Goal: Information Seeking & Learning: Learn about a topic

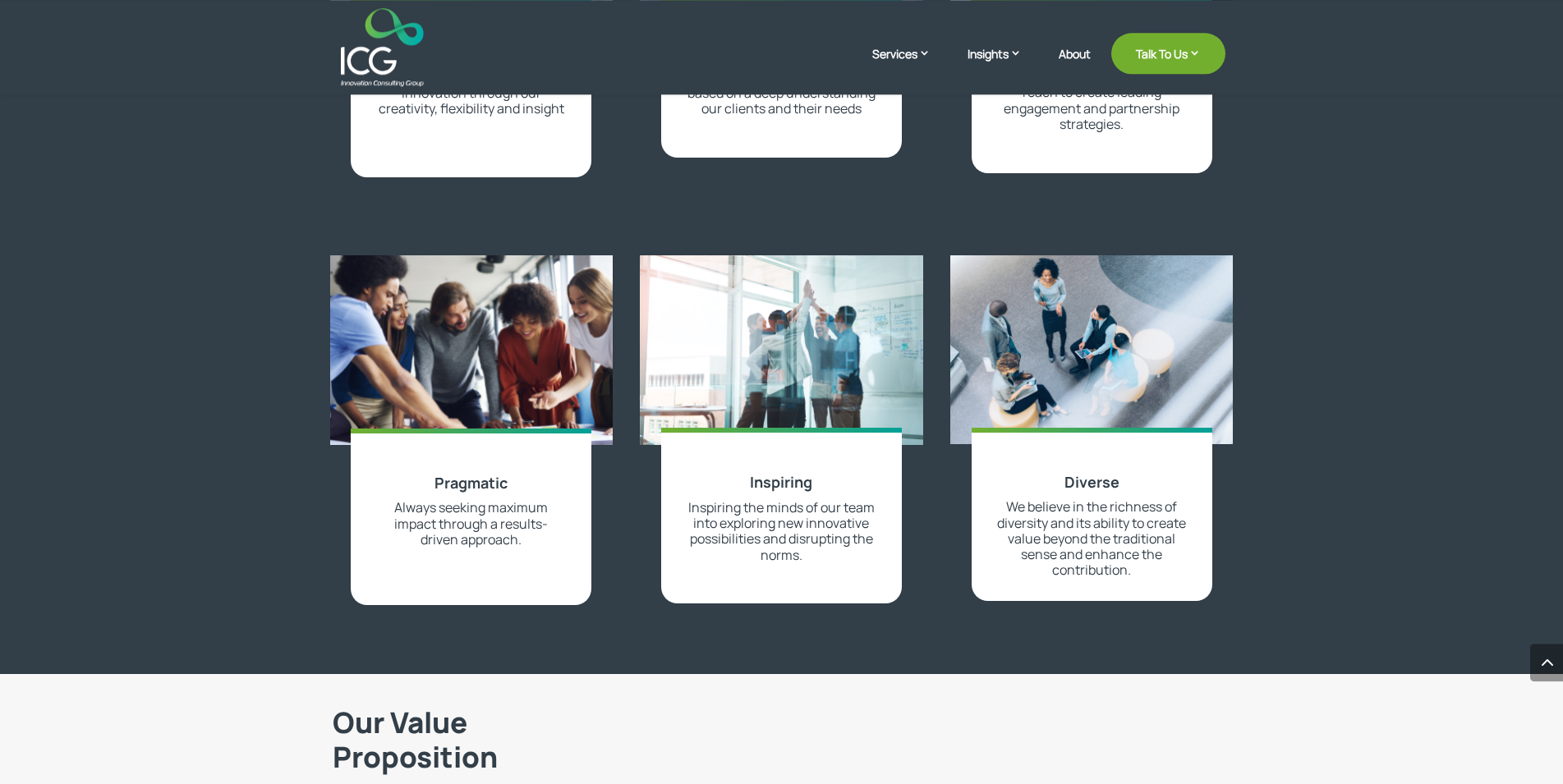
scroll to position [2094, 0]
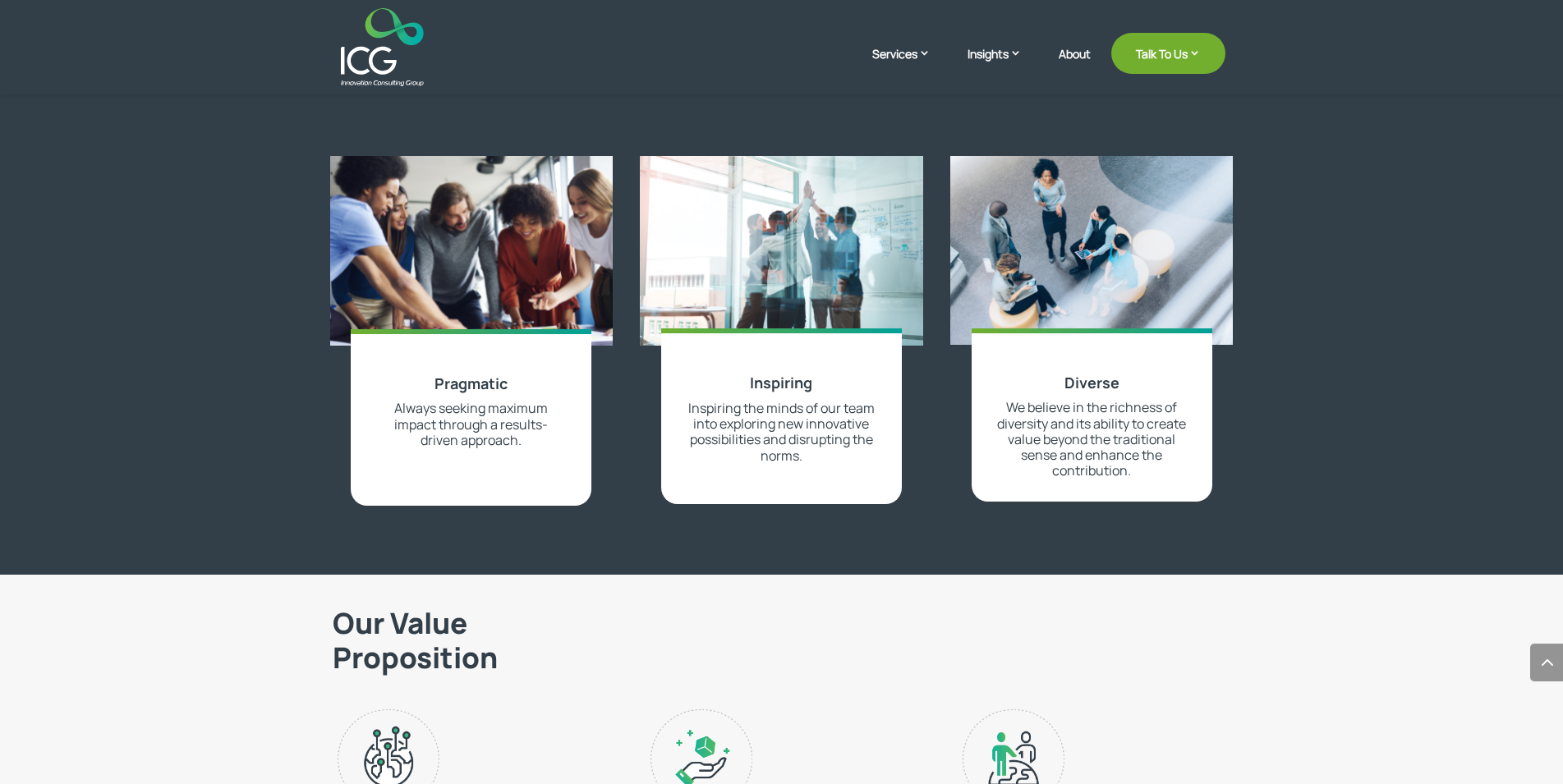
click at [427, 380] on h3 "Pragmatic" at bounding box center [471, 388] width 190 height 26
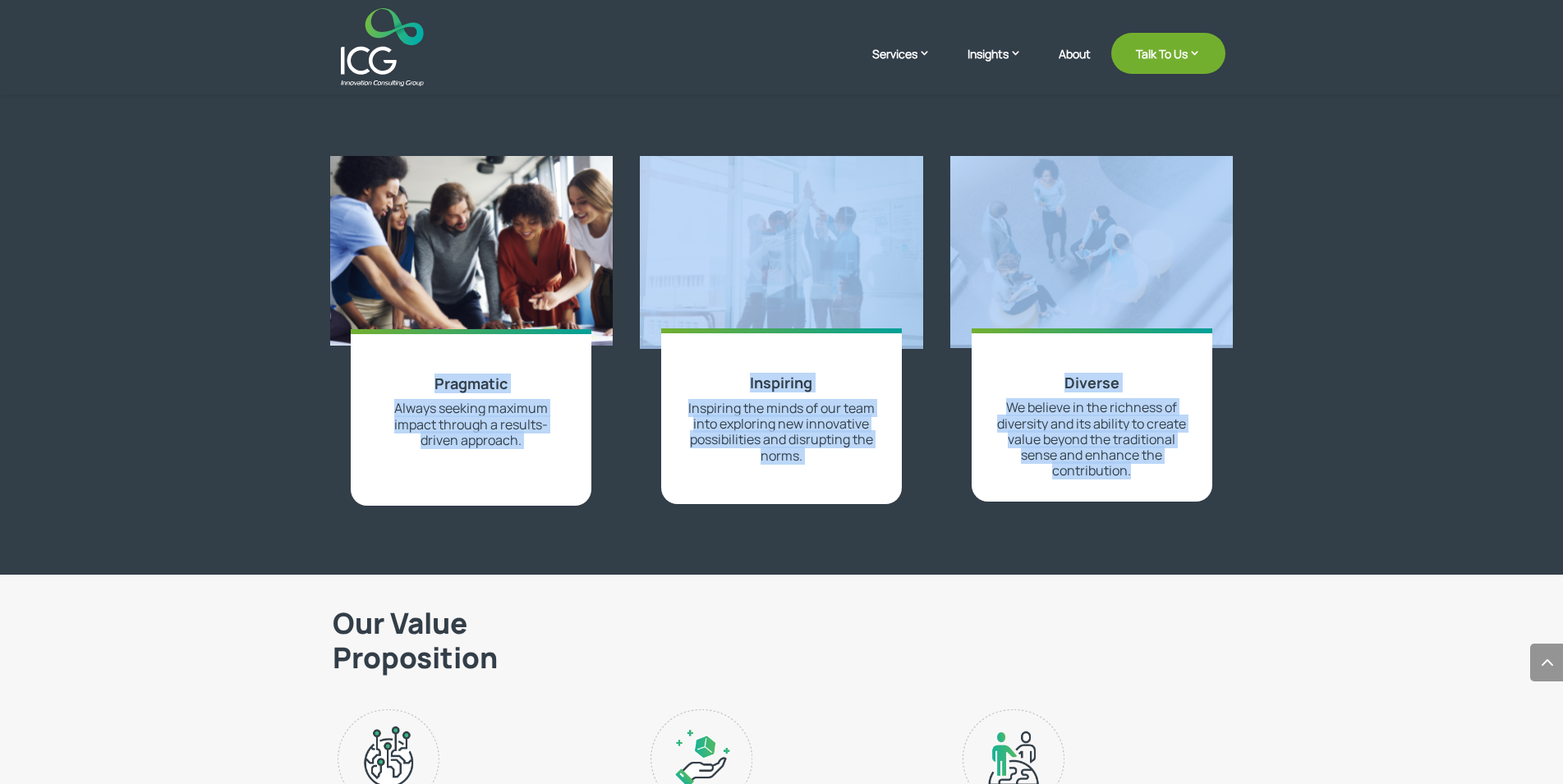
drag, startPoint x: 427, startPoint y: 380, endPoint x: 1138, endPoint y: 477, distance: 717.6
click at [592, 477] on div "Pragmatic Always seeking maximum impact through a results-driven approach." at bounding box center [471, 417] width 241 height 177
click at [1138, 477] on span "We believe in the richness of diversity and its ability to create value beyond …" at bounding box center [1091, 439] width 189 height 81
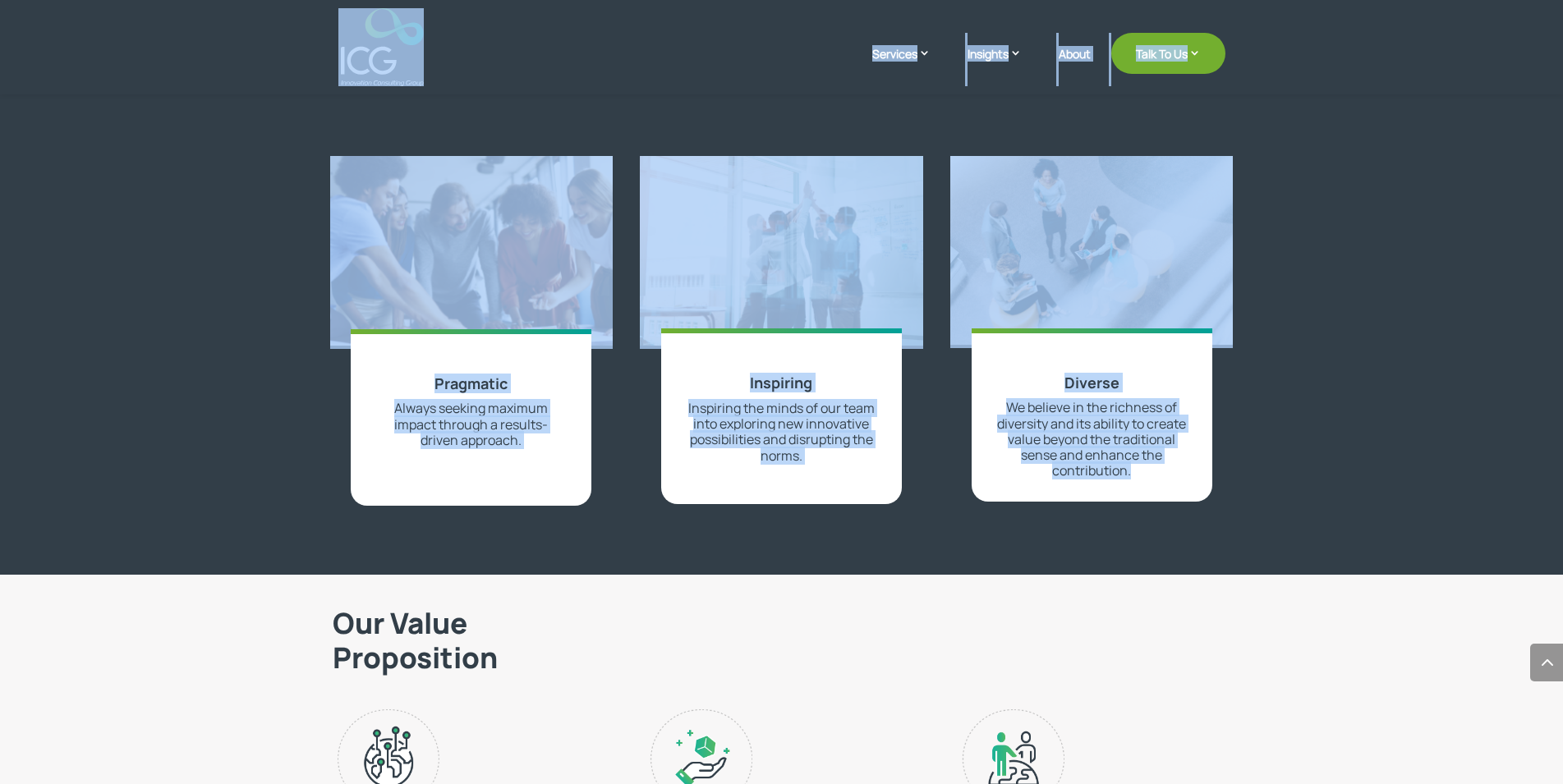
drag, startPoint x: 1138, startPoint y: 477, endPoint x: 303, endPoint y: 52, distance: 936.9
click at [971, 329] on div "Diverse We believe in the richness of diversity and its ability to create value…" at bounding box center [1092, 416] width 241 height 174
click at [303, 52] on header "Services Enterprise Transformation Digital Strategy Digital Product Innovation …" at bounding box center [782, 47] width 1563 height 94
drag, startPoint x: 303, startPoint y: 52, endPoint x: 1196, endPoint y: 470, distance: 986.0
click at [1196, 470] on div "Services Enterprise Transformation Digital Strategy Digital Product Innovation …" at bounding box center [782, 553] width 1563 height 5295
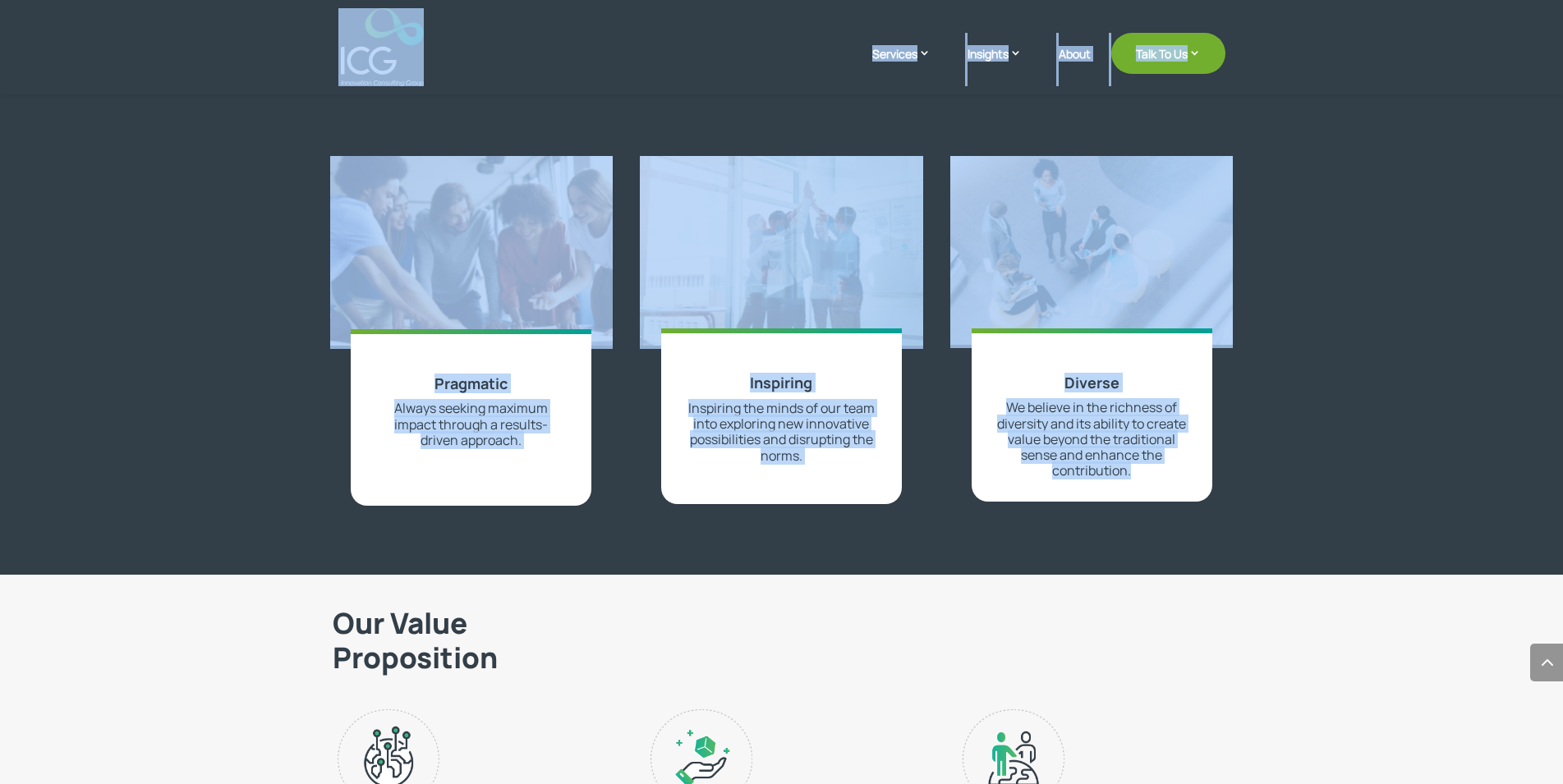
click at [1190, 469] on div "Diverse We believe in the richness of diversity and its ability to create value…" at bounding box center [1092, 416] width 241 height 174
drag, startPoint x: 1190, startPoint y: 469, endPoint x: 233, endPoint y: 26, distance: 1054.6
click at [971, 329] on div "Diverse We believe in the richness of diversity and its ability to create value…" at bounding box center [1092, 416] width 241 height 174
click at [251, 58] on header "Services Enterprise Transformation Digital Strategy Digital Product Innovation …" at bounding box center [782, 47] width 1563 height 94
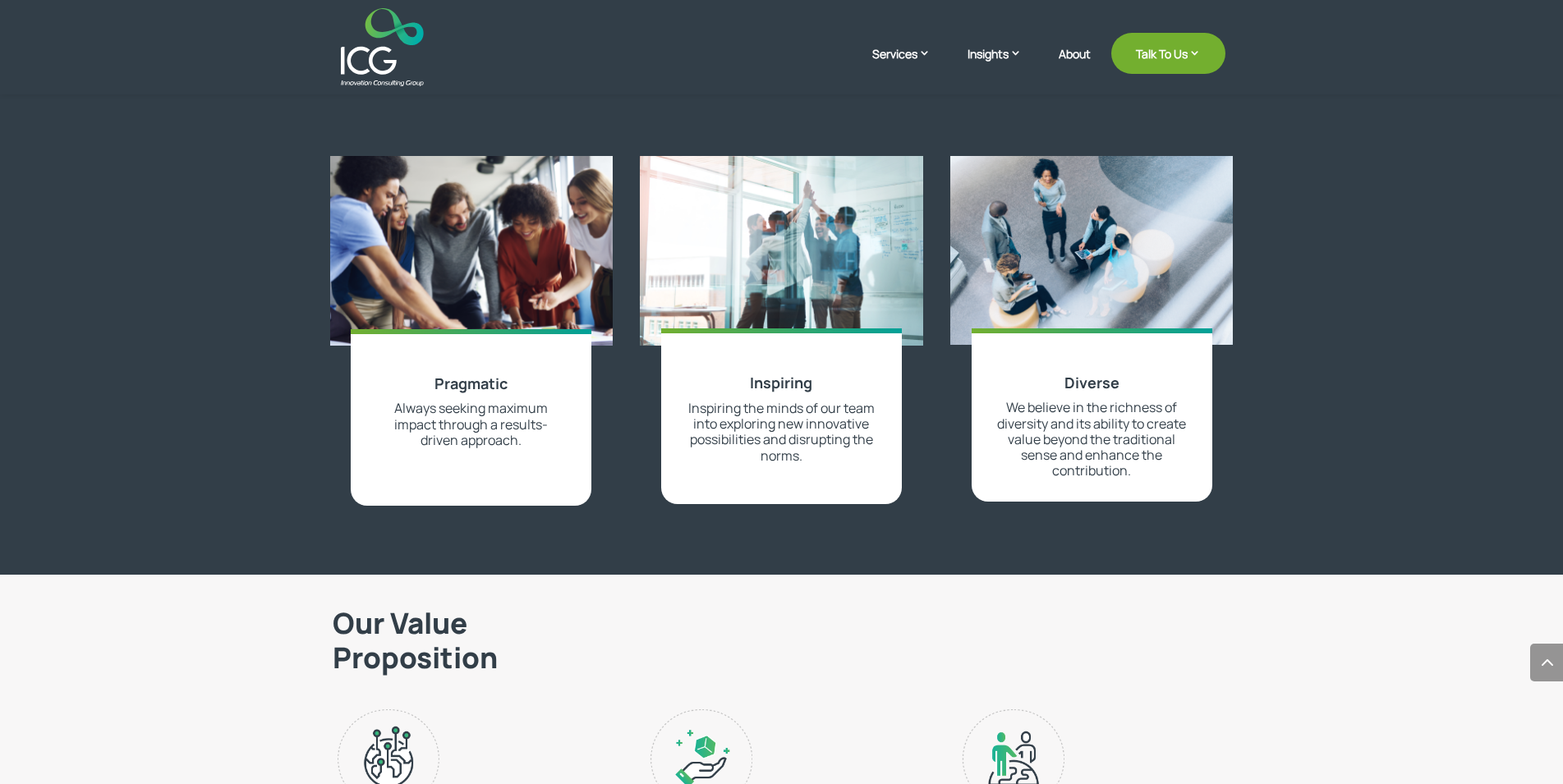
click at [1176, 468] on p "We believe in the richness of diversity and its ability to create value beyond …" at bounding box center [1092, 439] width 190 height 79
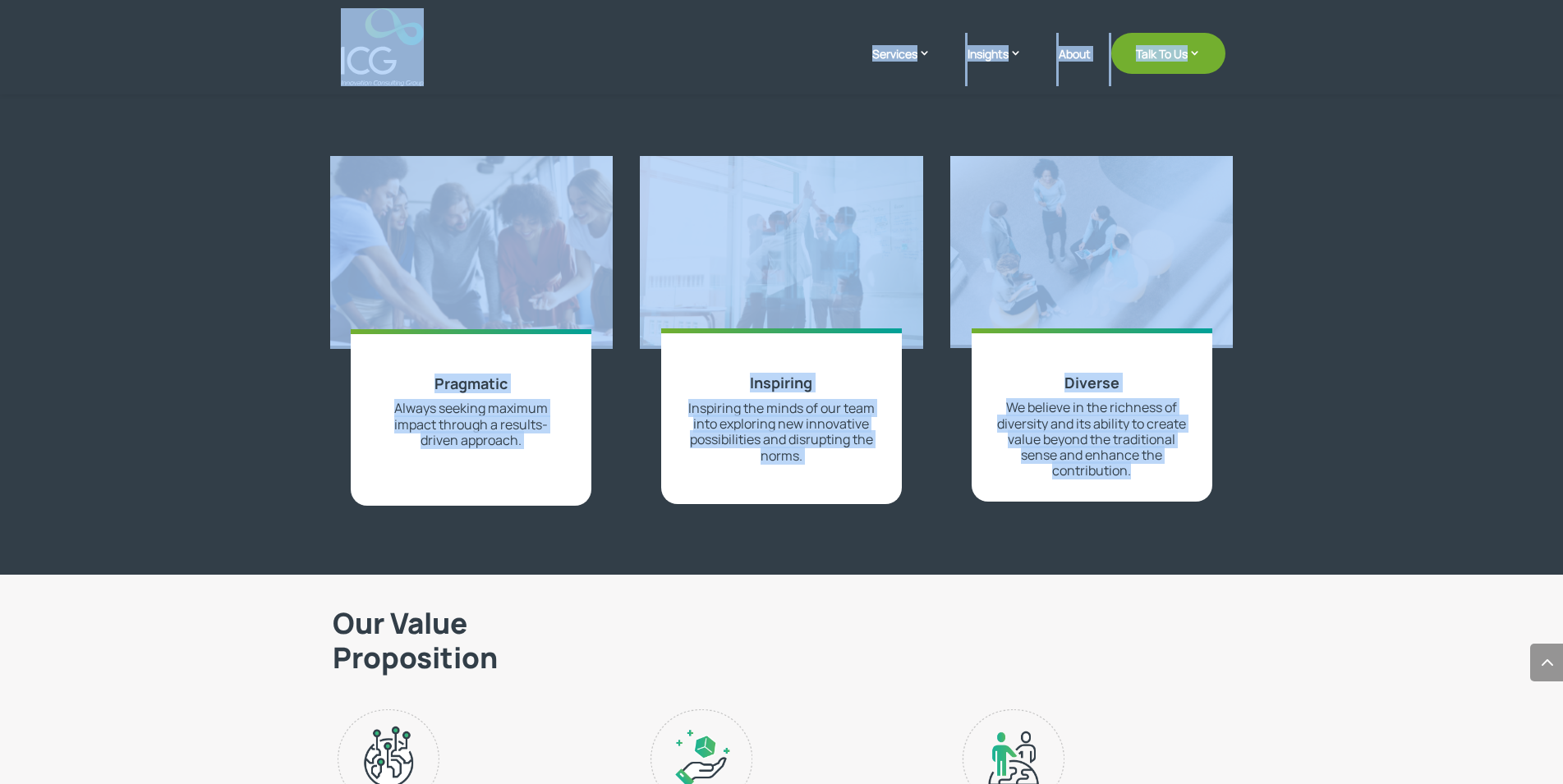
drag, startPoint x: 1176, startPoint y: 468, endPoint x: 379, endPoint y: 39, distance: 905.1
click at [971, 329] on div "Diverse We believe in the richness of diversity and its ability to create value…" at bounding box center [1092, 416] width 241 height 174
click at [255, 81] on header "Services Enterprise Transformation Digital Strategy Digital Product Innovation …" at bounding box center [782, 47] width 1563 height 94
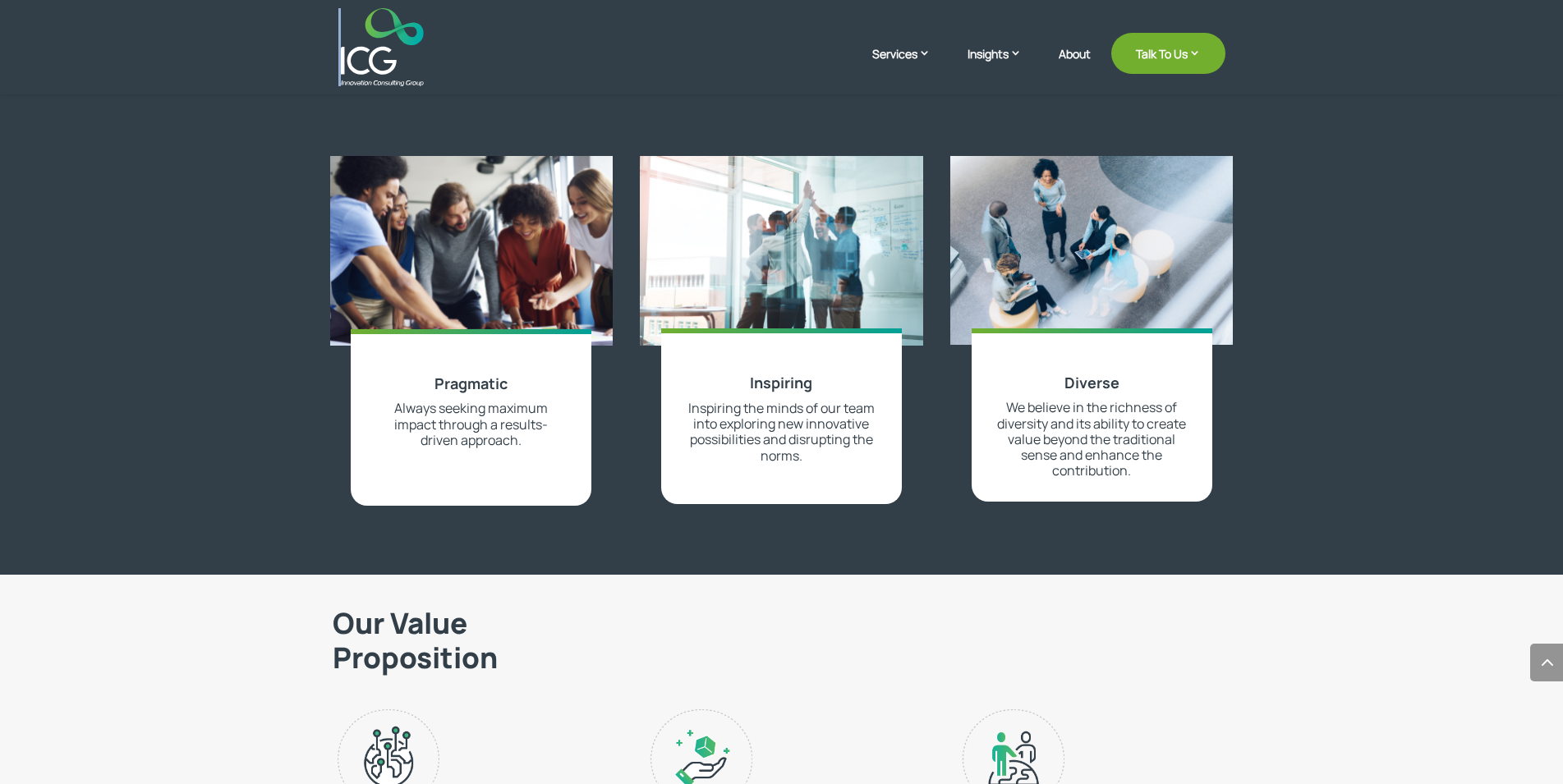
click at [255, 81] on header "Services Enterprise Transformation Digital Strategy Digital Product Innovation …" at bounding box center [782, 47] width 1563 height 94
click at [345, 621] on h2 "Our Value Proposition" at bounding box center [779, 645] width 893 height 77
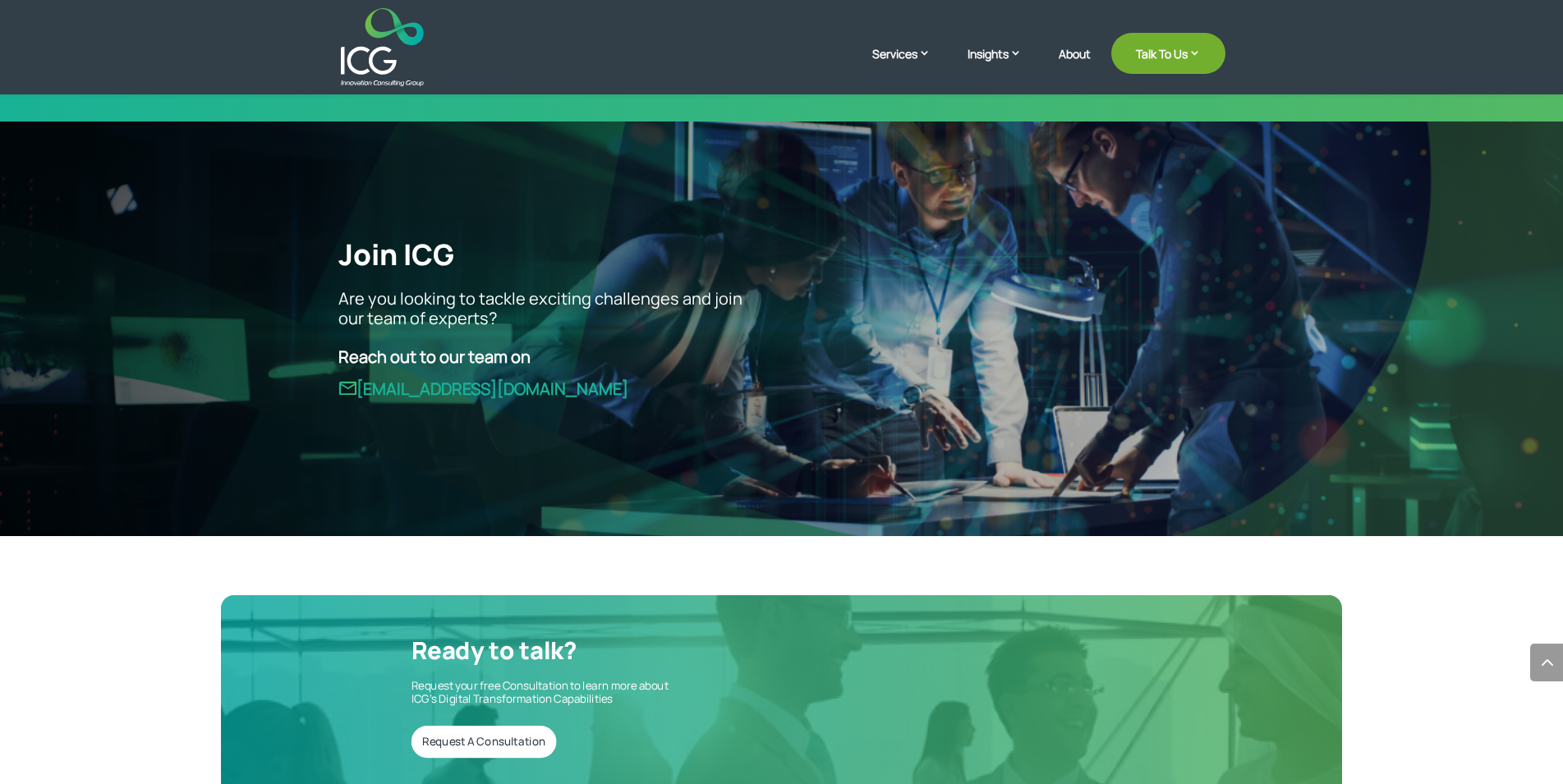
scroll to position [4537, 0]
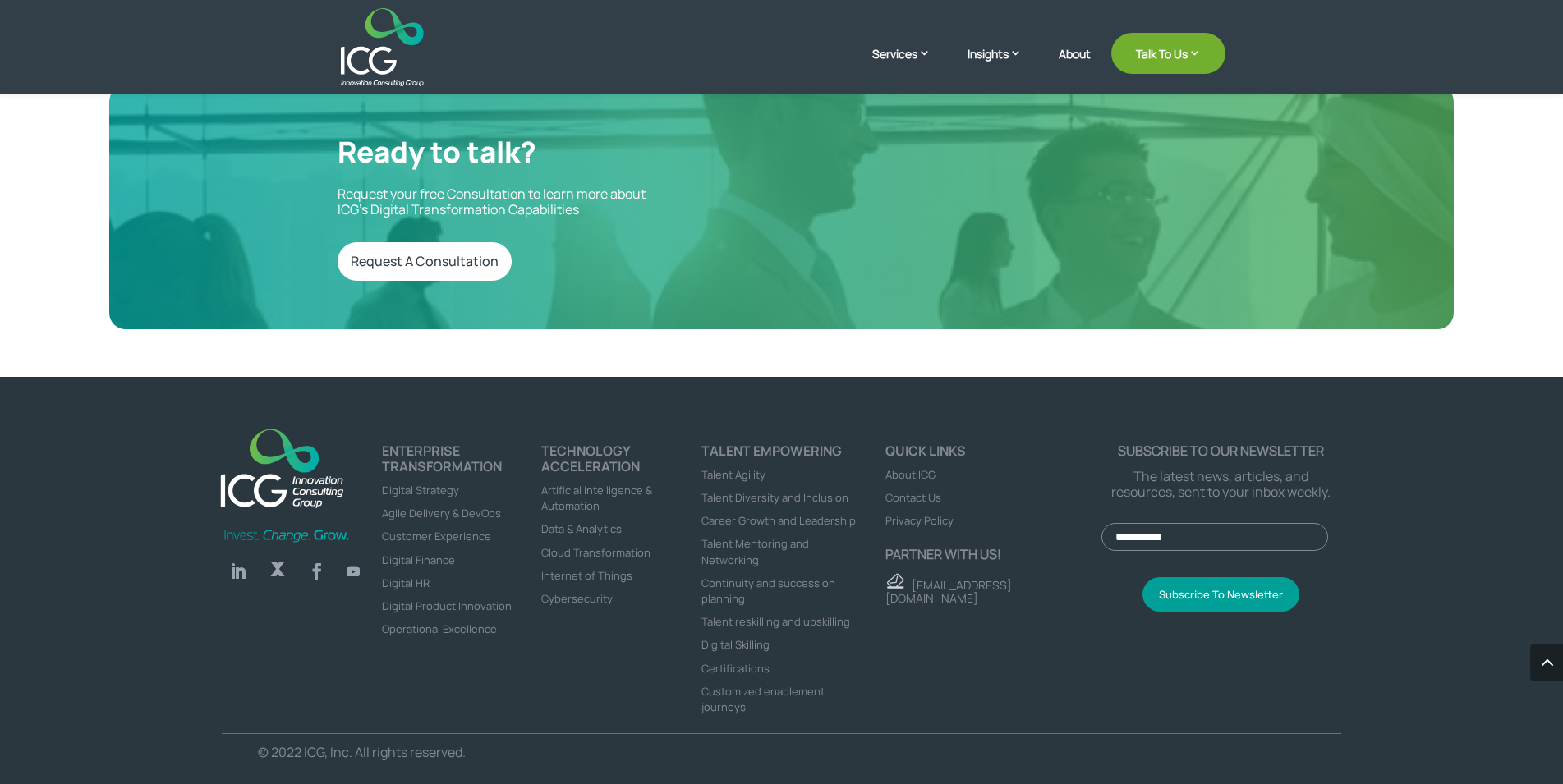
click at [331, 127] on div "Ready to talk? Request your free Consultation to learn more about ICG’s Digital…" at bounding box center [781, 207] width 1344 height 243
drag, startPoint x: 331, startPoint y: 127, endPoint x: 486, endPoint y: 744, distance: 636.2
click at [486, 330] on div "Ready to talk? Request your free Consultation to learn more about ICG’s Digital…" at bounding box center [781, 207] width 1344 height 243
click at [486, 744] on p "© 2022 ICG, Inc. All rights reserved." at bounding box center [505, 752] width 494 height 16
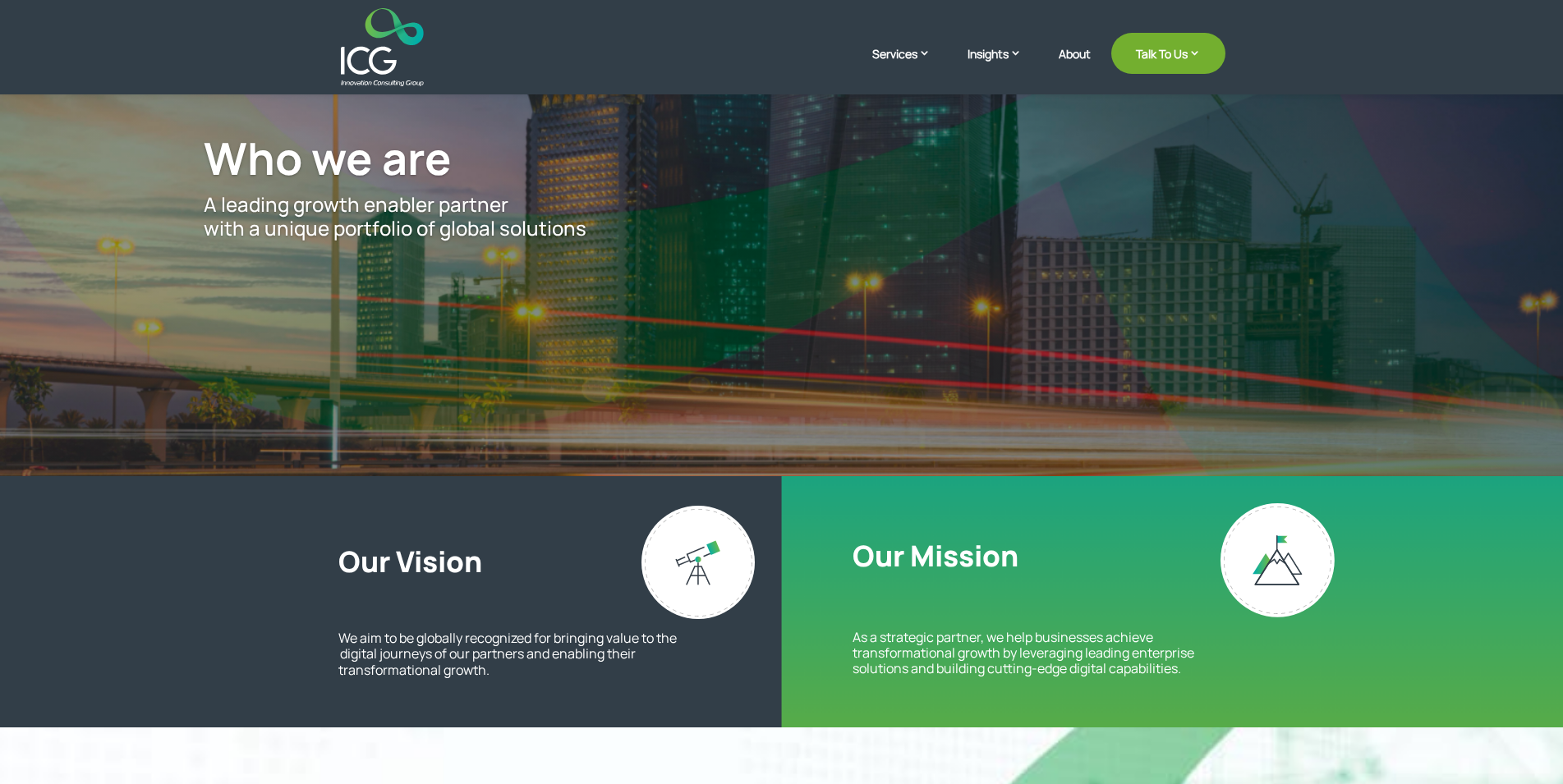
scroll to position [0, 0]
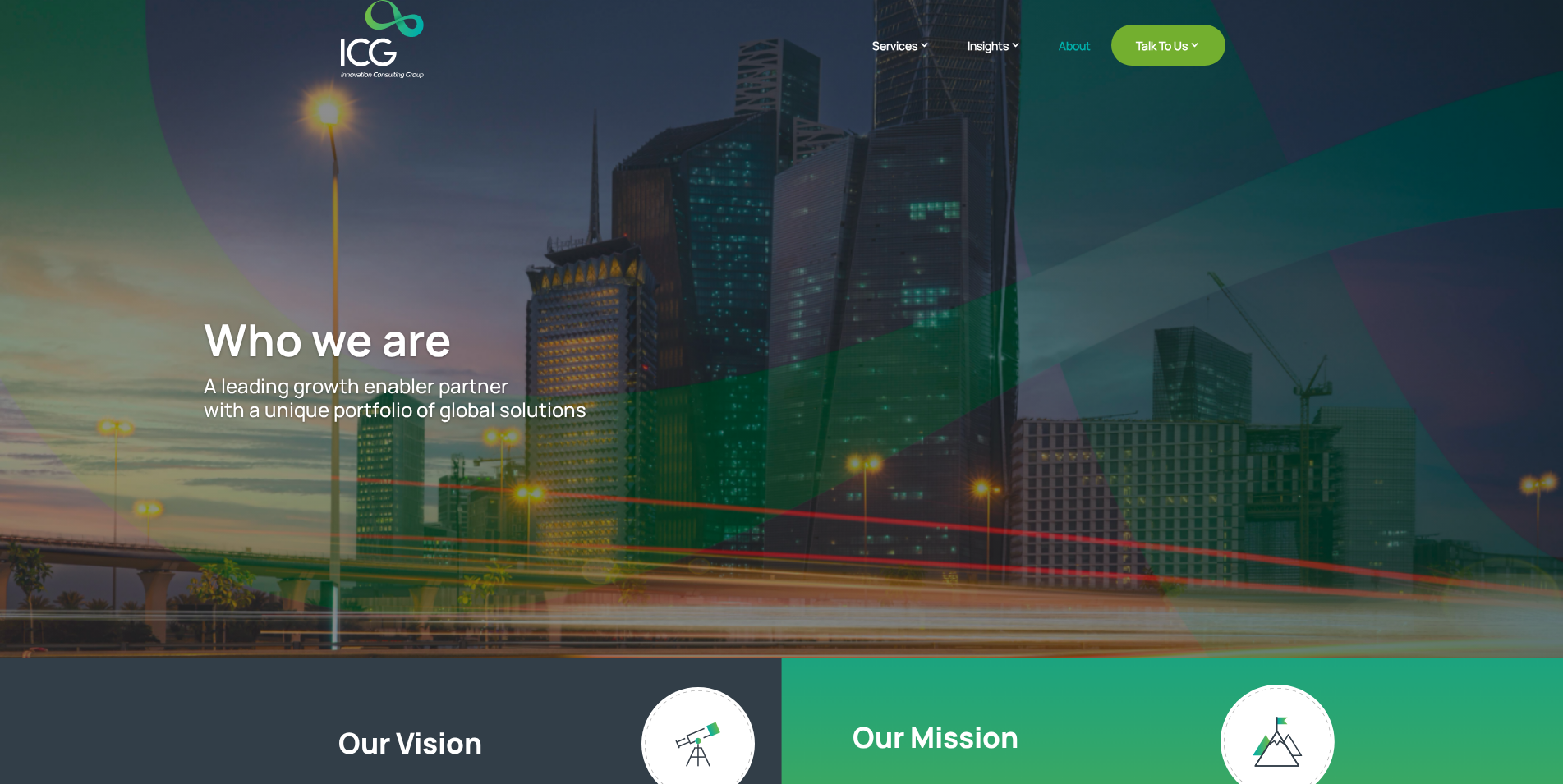
click at [308, 49] on header "Services Enterprise Transformation Digital Strategy Digital Product Innovation …" at bounding box center [782, 39] width 1563 height 78
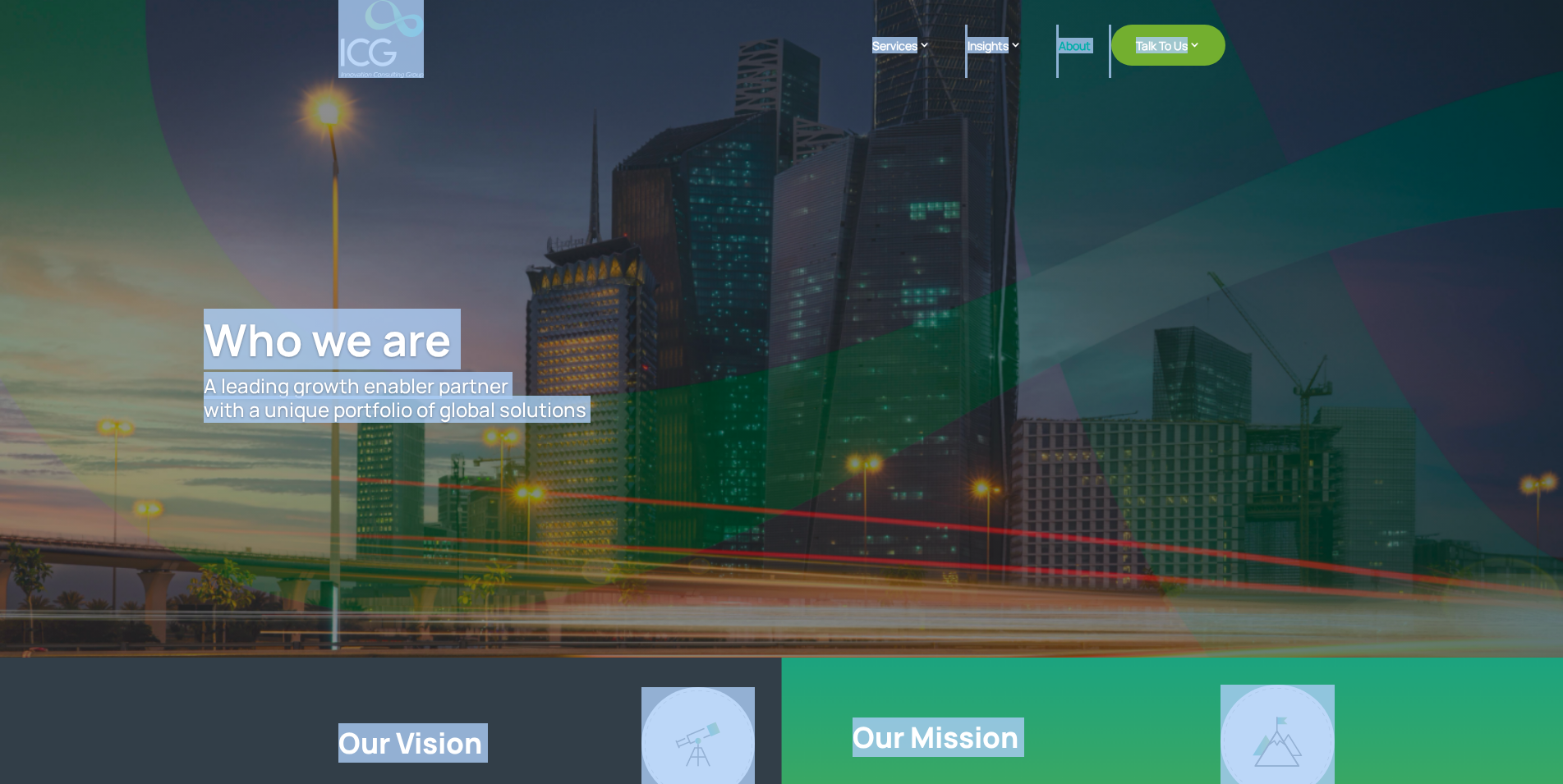
drag, startPoint x: 308, startPoint y: 49, endPoint x: 1067, endPoint y: 766, distance: 1044.1
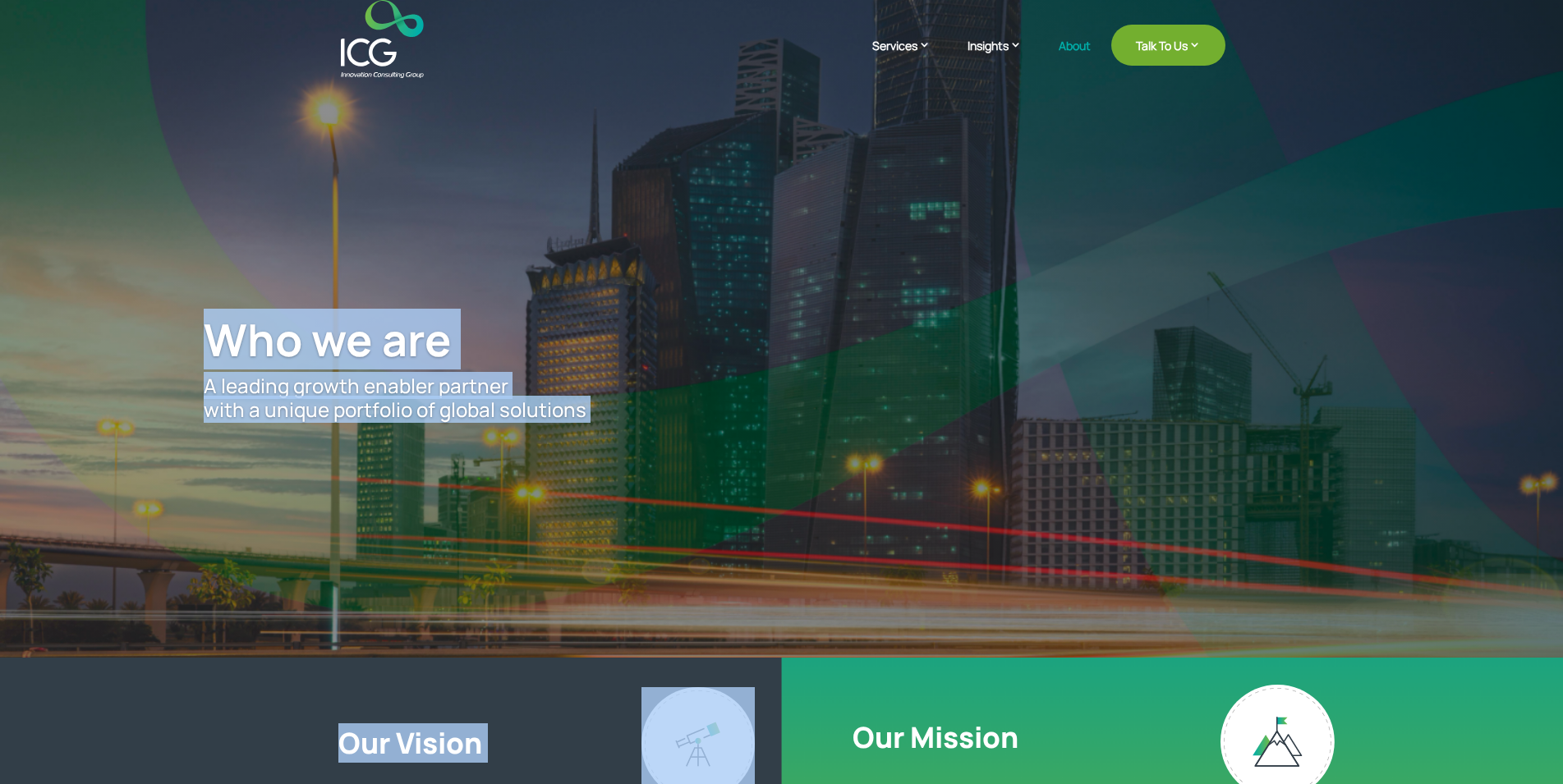
drag, startPoint x: 1074, startPoint y: 755, endPoint x: 317, endPoint y: 42, distance: 1039.9
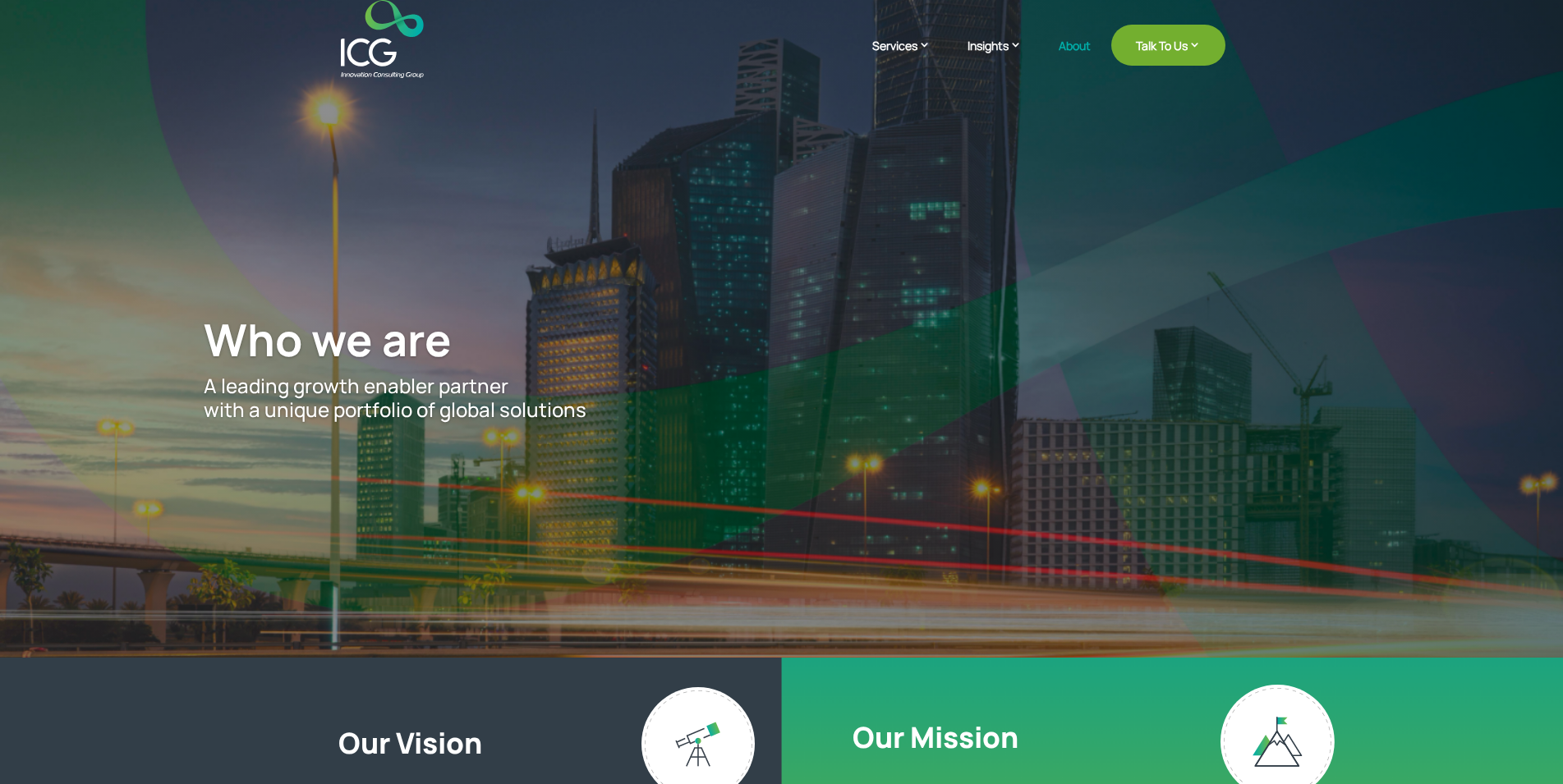
click at [306, 46] on header "Services Enterprise Transformation Digital Strategy Digital Product Innovation …" at bounding box center [782, 39] width 1563 height 78
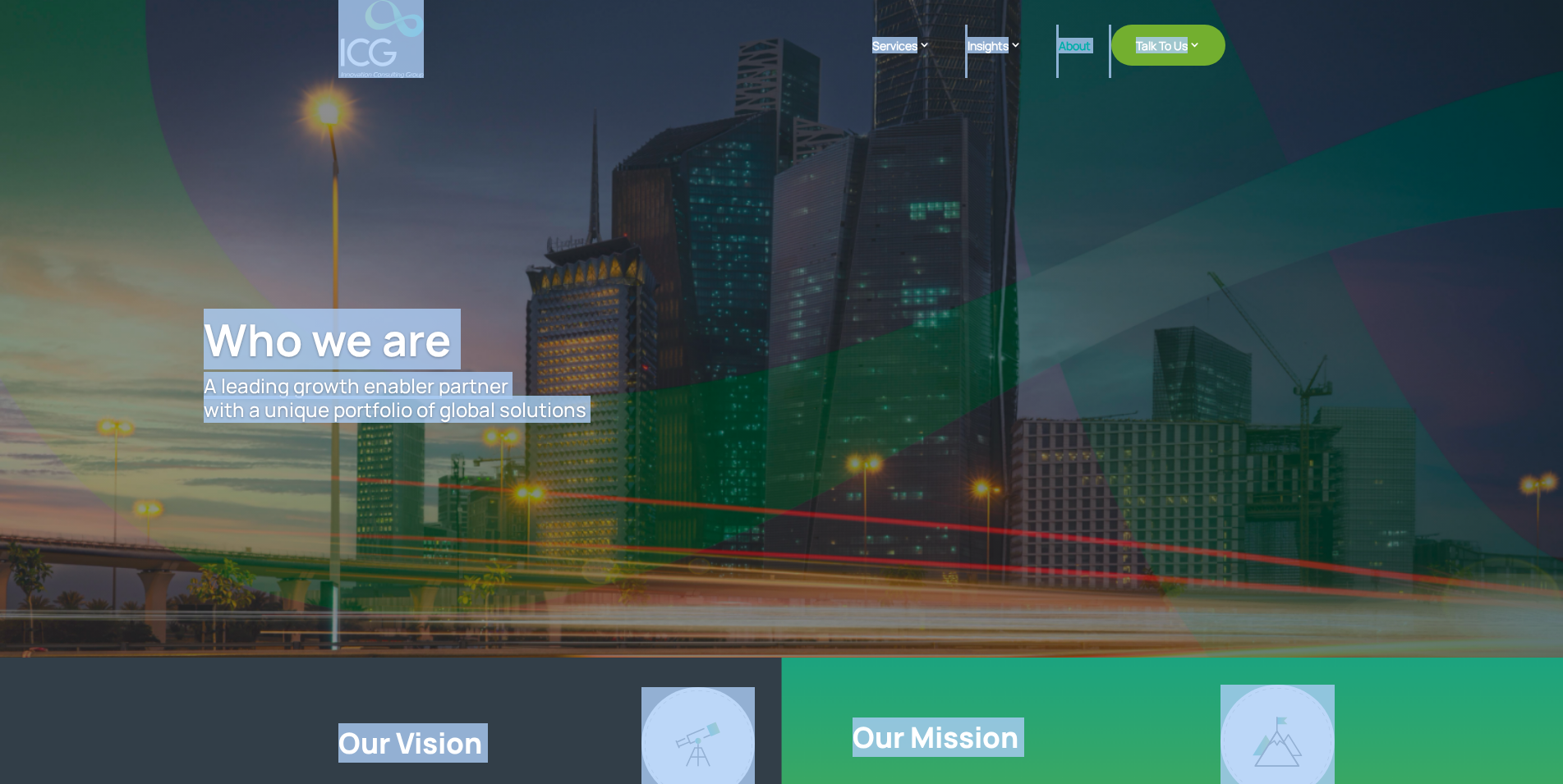
drag, startPoint x: 306, startPoint y: 46, endPoint x: 1378, endPoint y: 771, distance: 1294.1
click at [1397, 742] on div at bounding box center [1406, 744] width 372 height 118
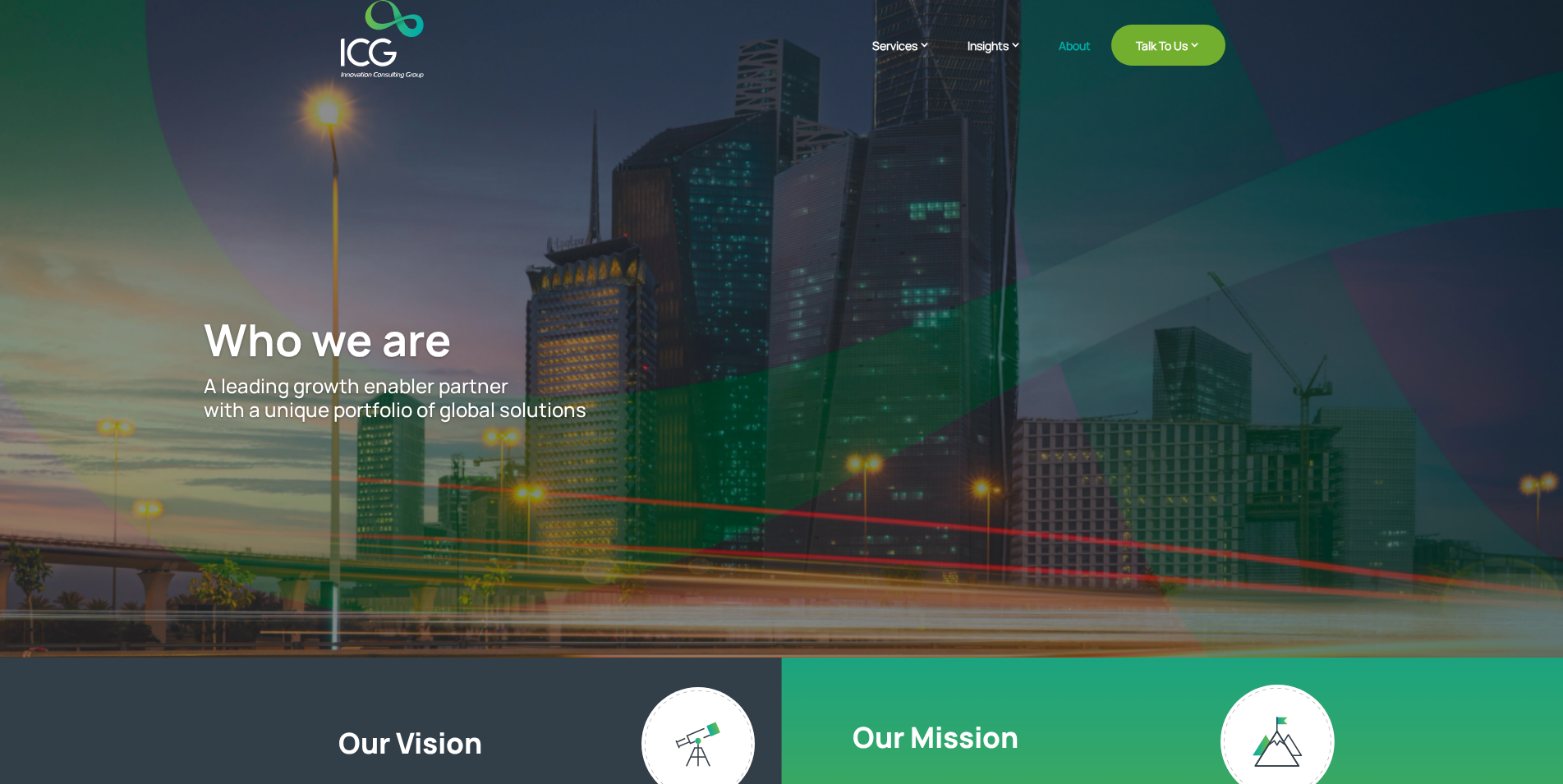
click at [1397, 742] on div at bounding box center [1406, 744] width 372 height 118
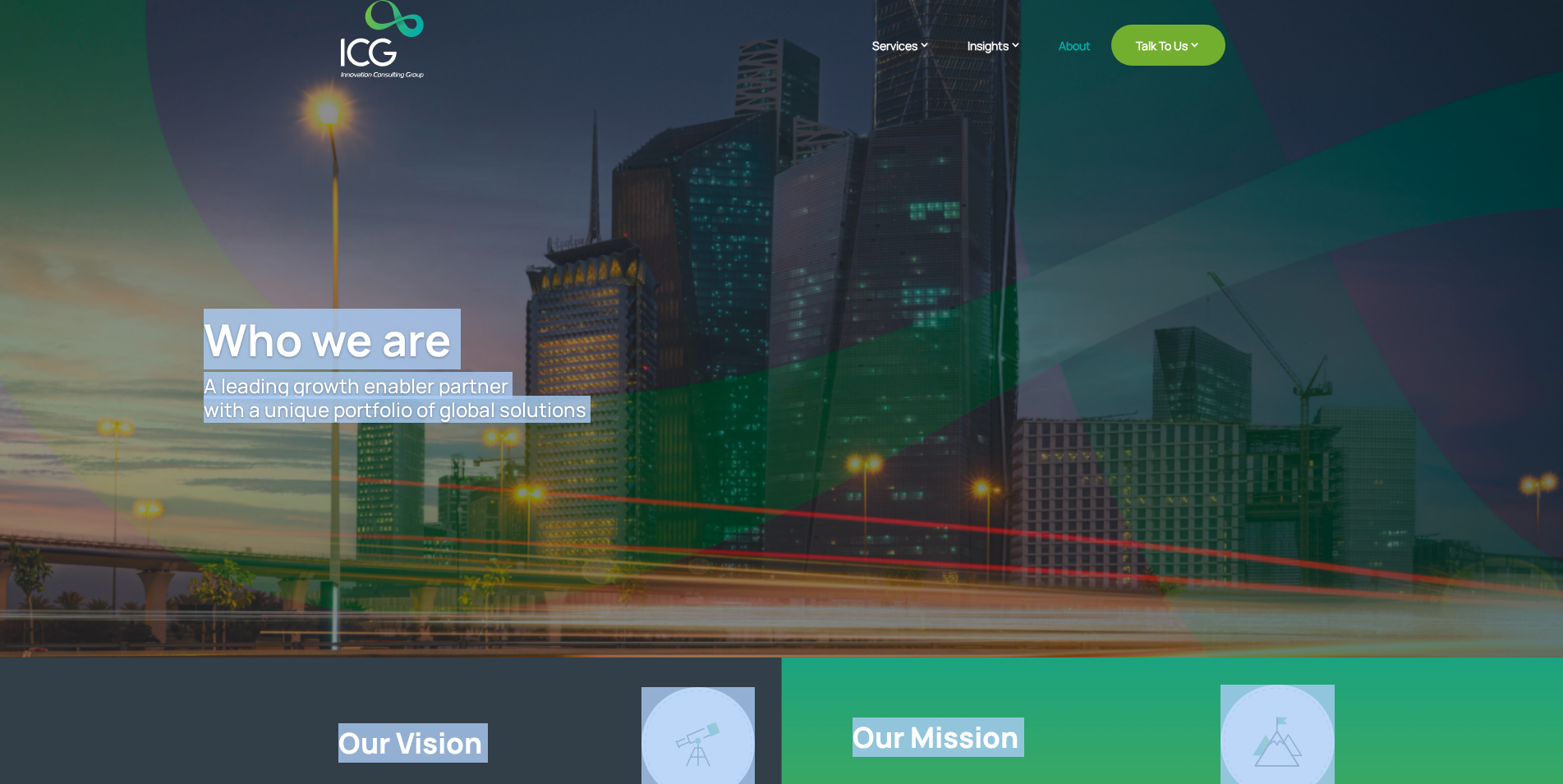
drag, startPoint x: 1397, startPoint y: 742, endPoint x: 308, endPoint y: 29, distance: 1301.6
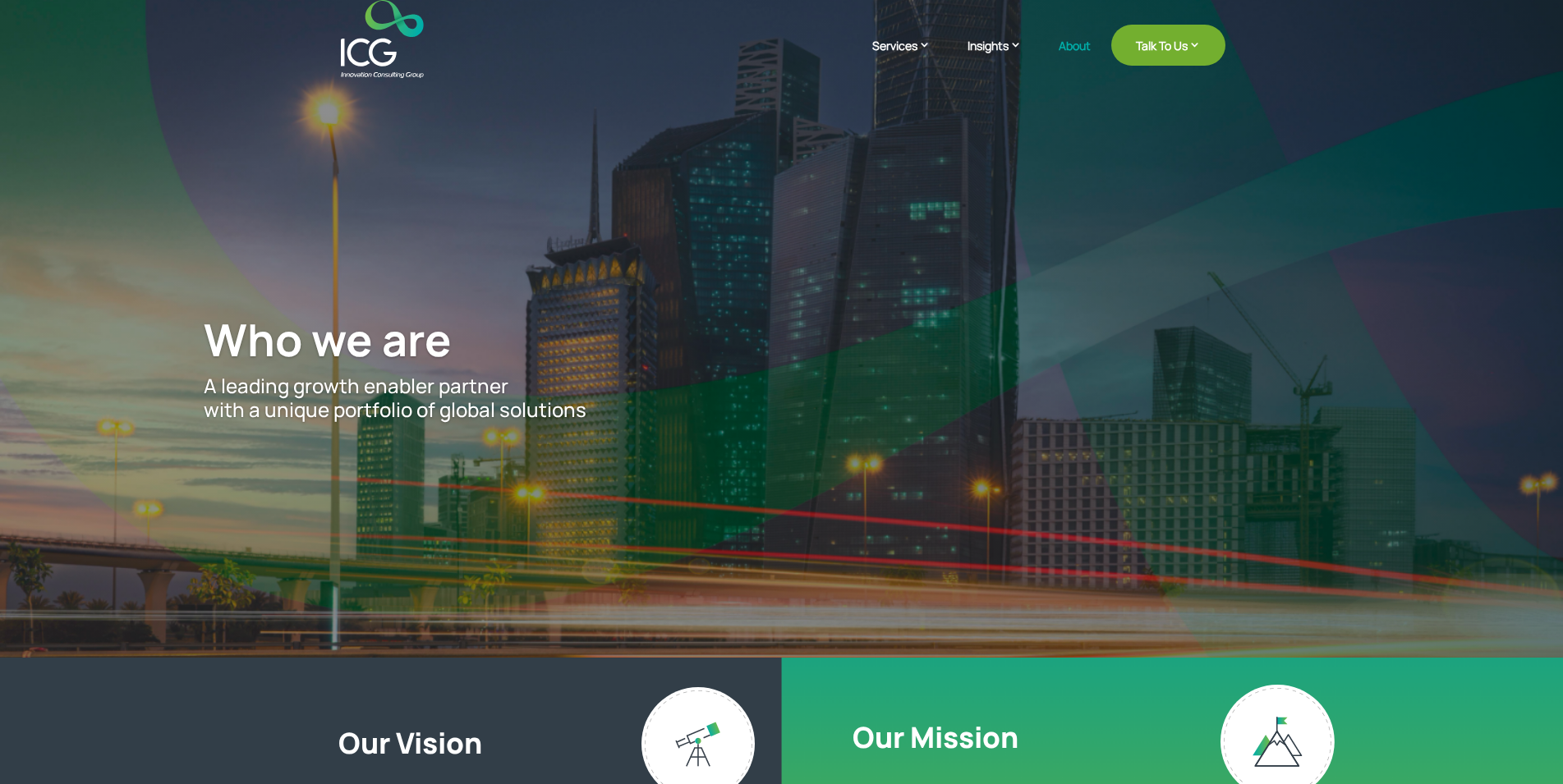
click at [308, 29] on header "Services Enterprise Transformation Digital Strategy Digital Product Innovation …" at bounding box center [782, 39] width 1563 height 78
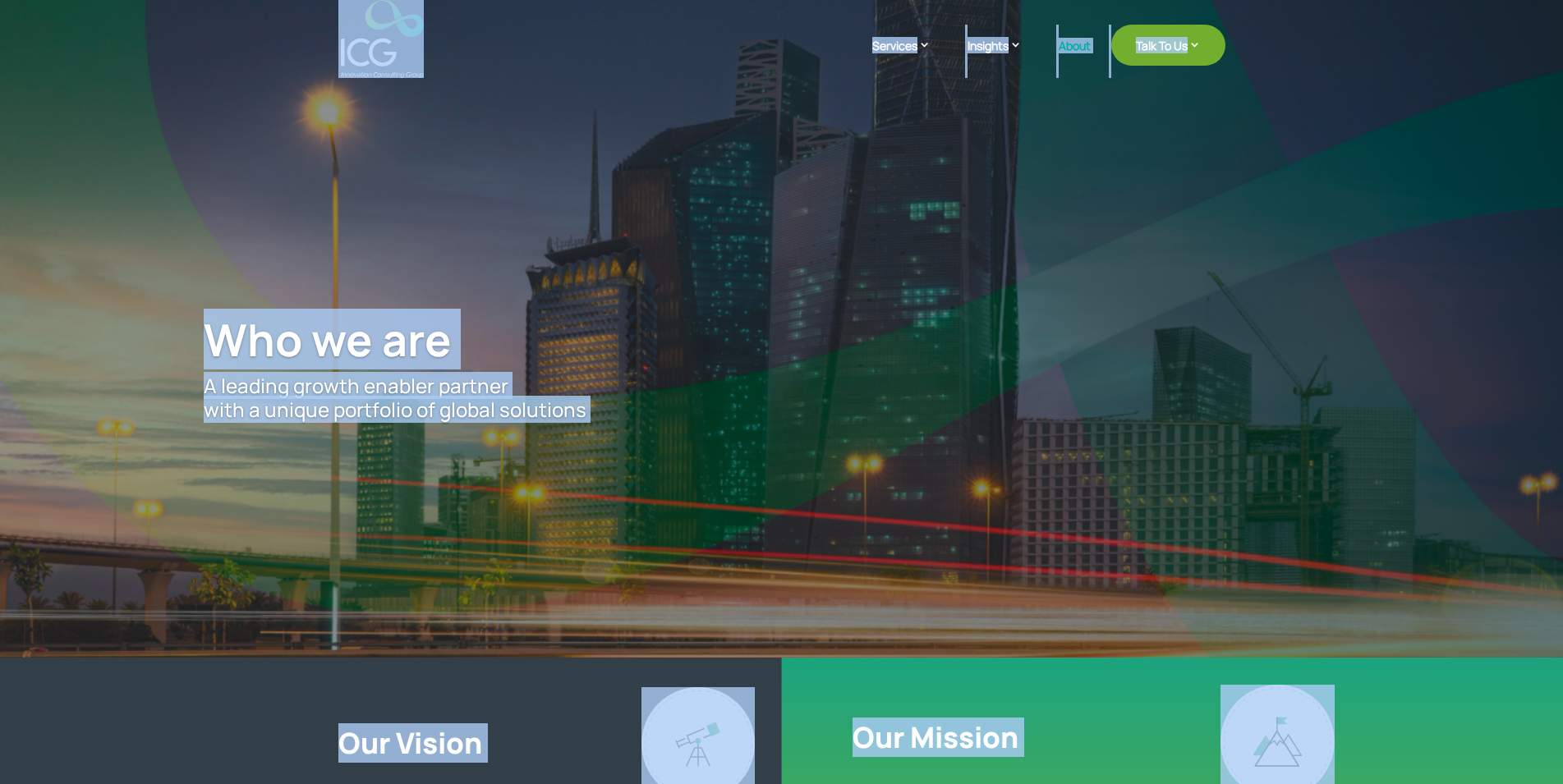
drag, startPoint x: 308, startPoint y: 29, endPoint x: 1349, endPoint y: 759, distance: 1271.4
click at [1365, 752] on div at bounding box center [1406, 744] width 372 height 118
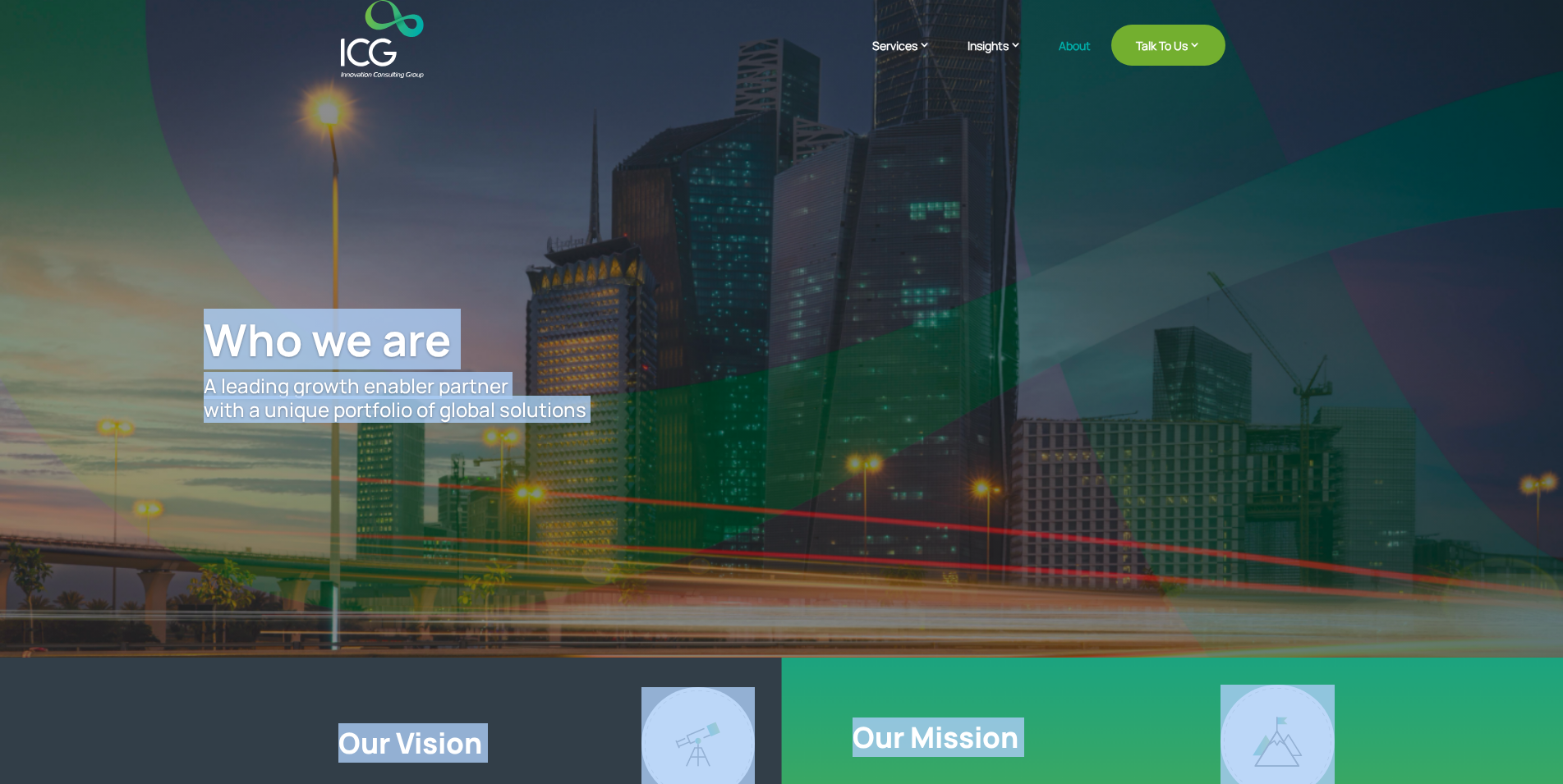
drag, startPoint x: 1365, startPoint y: 752, endPoint x: 295, endPoint y: 69, distance: 1269.4
click at [295, 69] on header "Services Enterprise Transformation Digital Strategy Digital Product Innovation …" at bounding box center [782, 39] width 1563 height 78
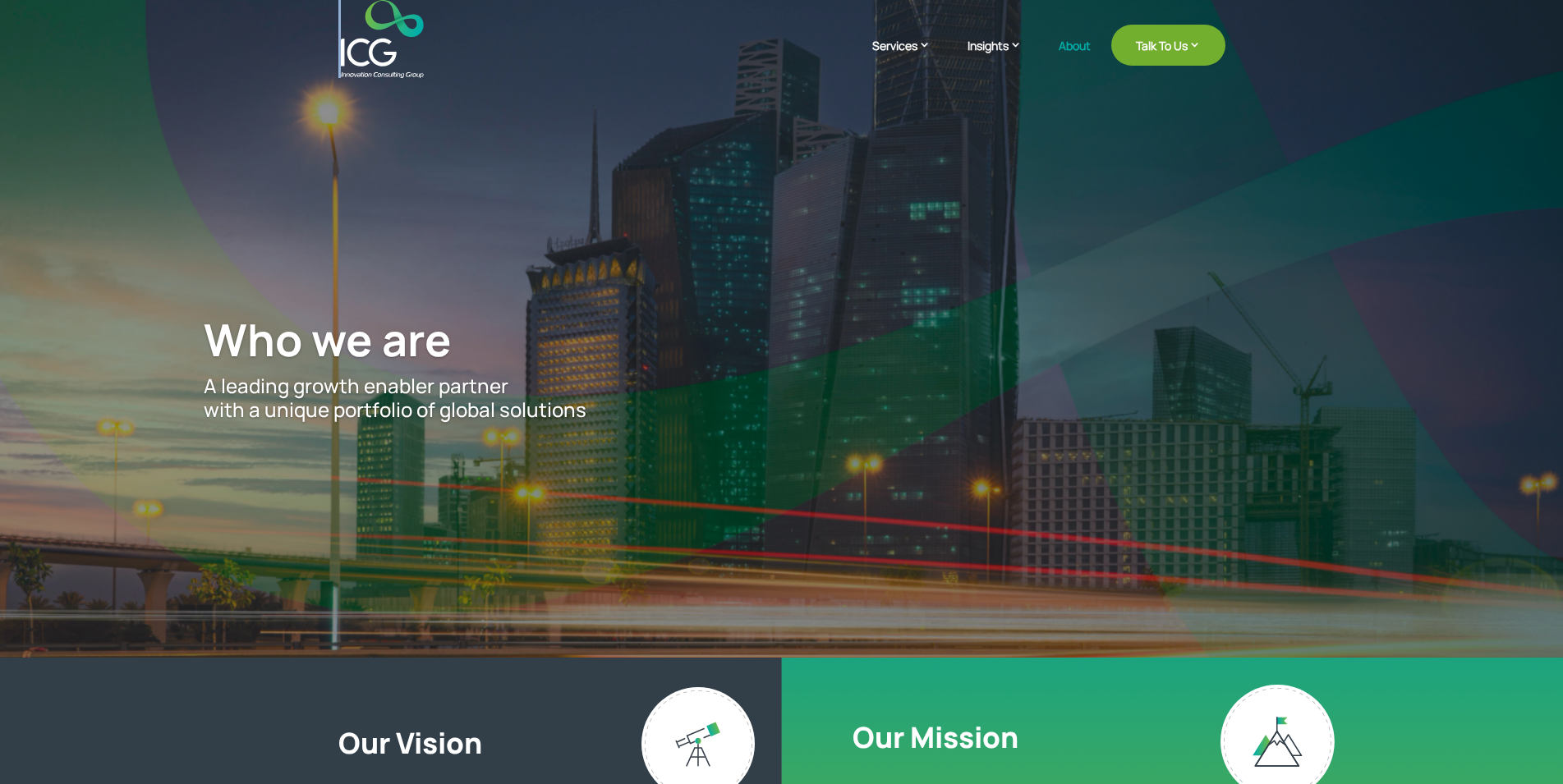
click at [295, 69] on header "Services Enterprise Transformation Digital Strategy Digital Product Innovation …" at bounding box center [782, 39] width 1563 height 78
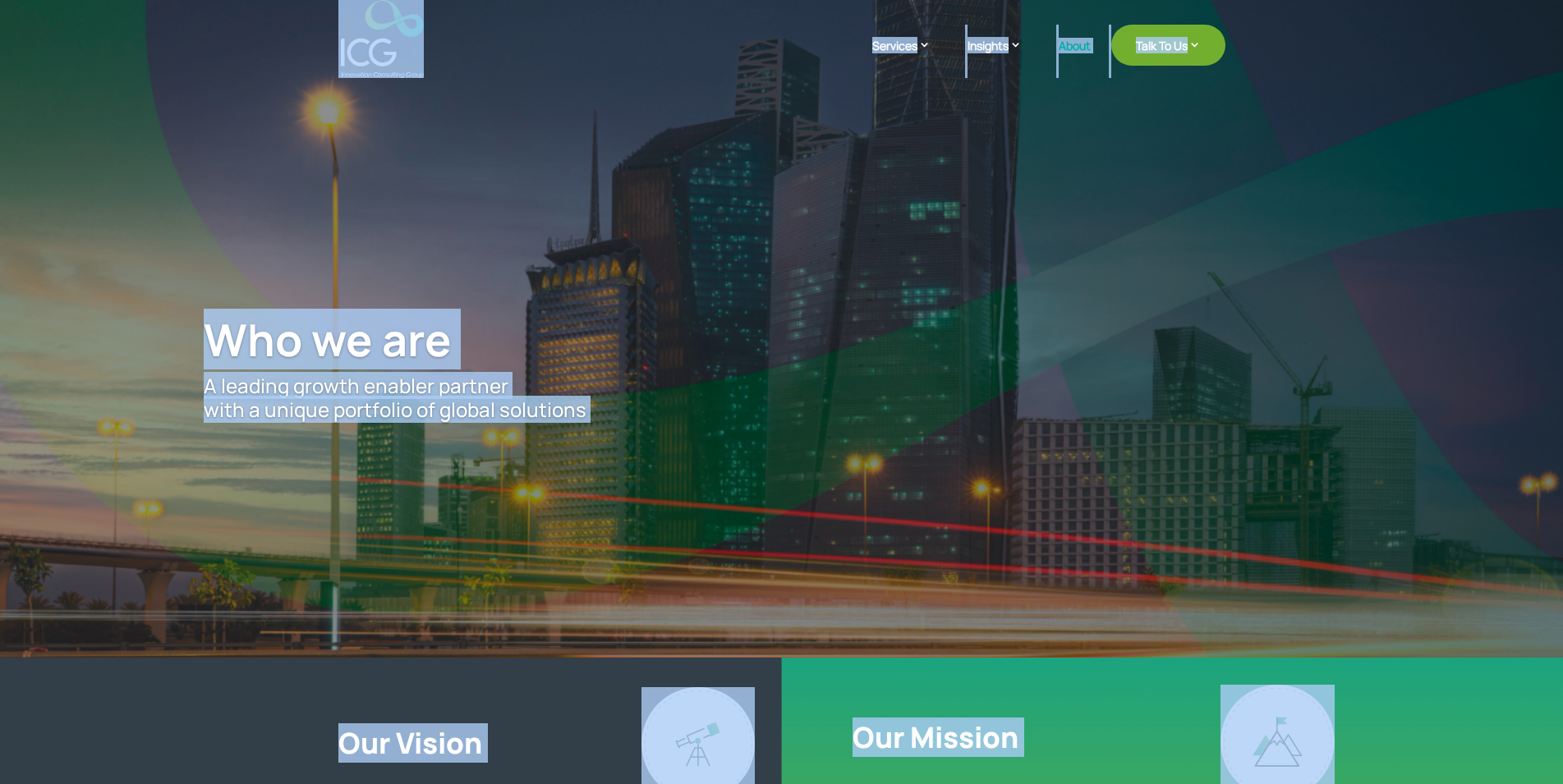
drag, startPoint x: 295, startPoint y: 69, endPoint x: 1375, endPoint y: 717, distance: 1259.5
click at [1375, 717] on div at bounding box center [1406, 744] width 372 height 118
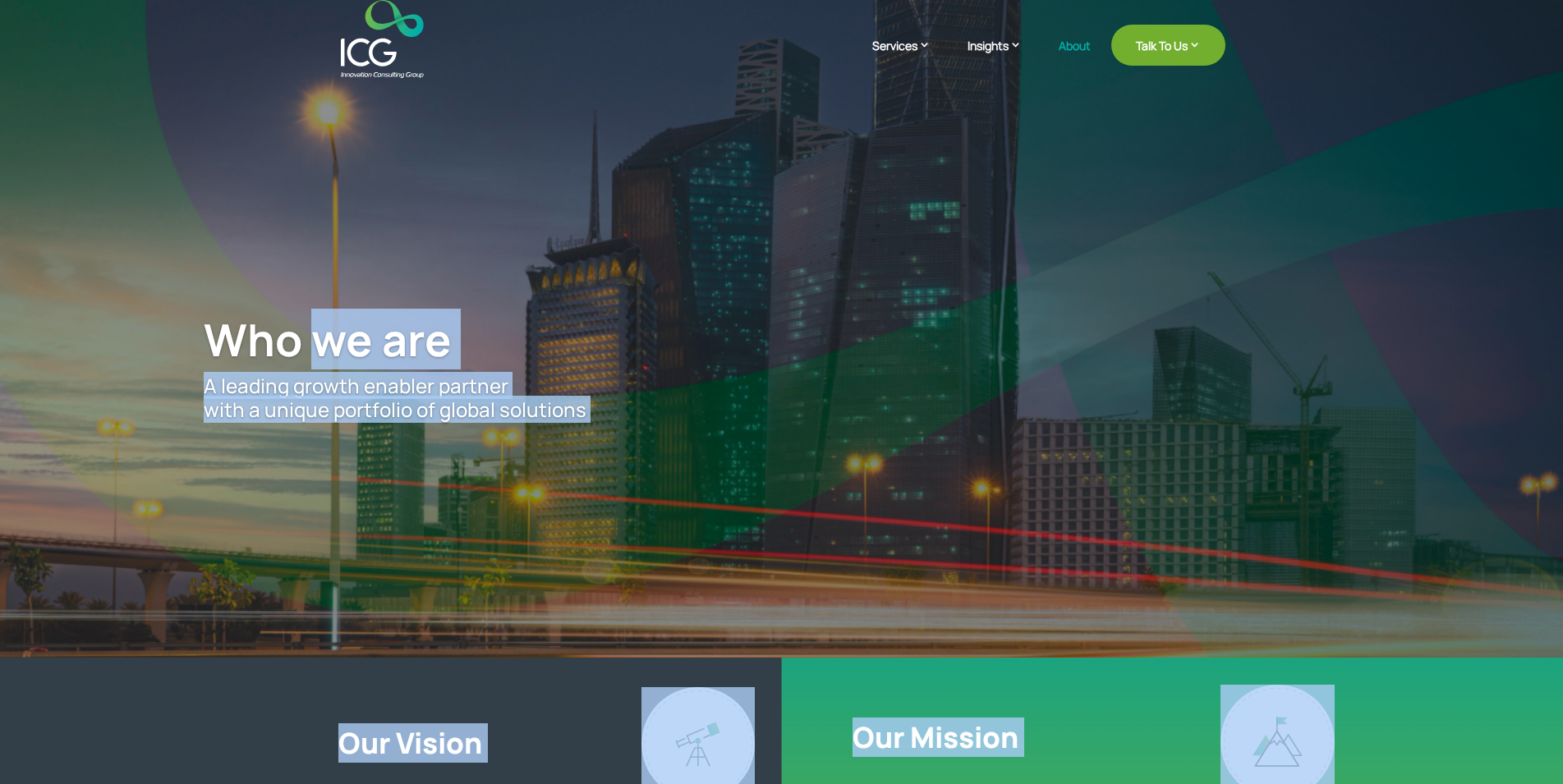
drag, startPoint x: 1375, startPoint y: 717, endPoint x: 320, endPoint y: 44, distance: 1251.4
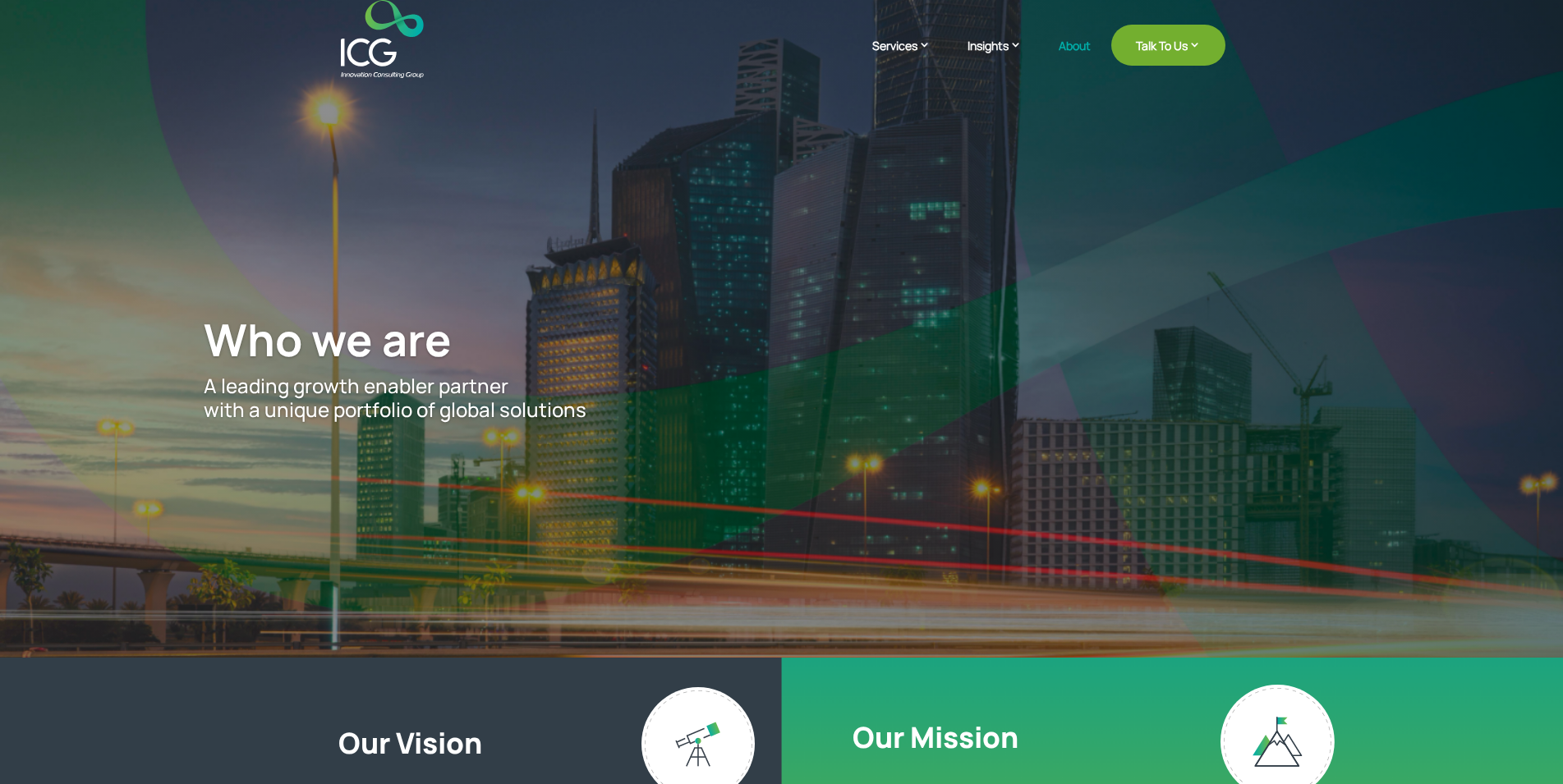
click at [319, 44] on header "Services Enterprise Transformation Digital Strategy Digital Product Innovation …" at bounding box center [782, 39] width 1563 height 78
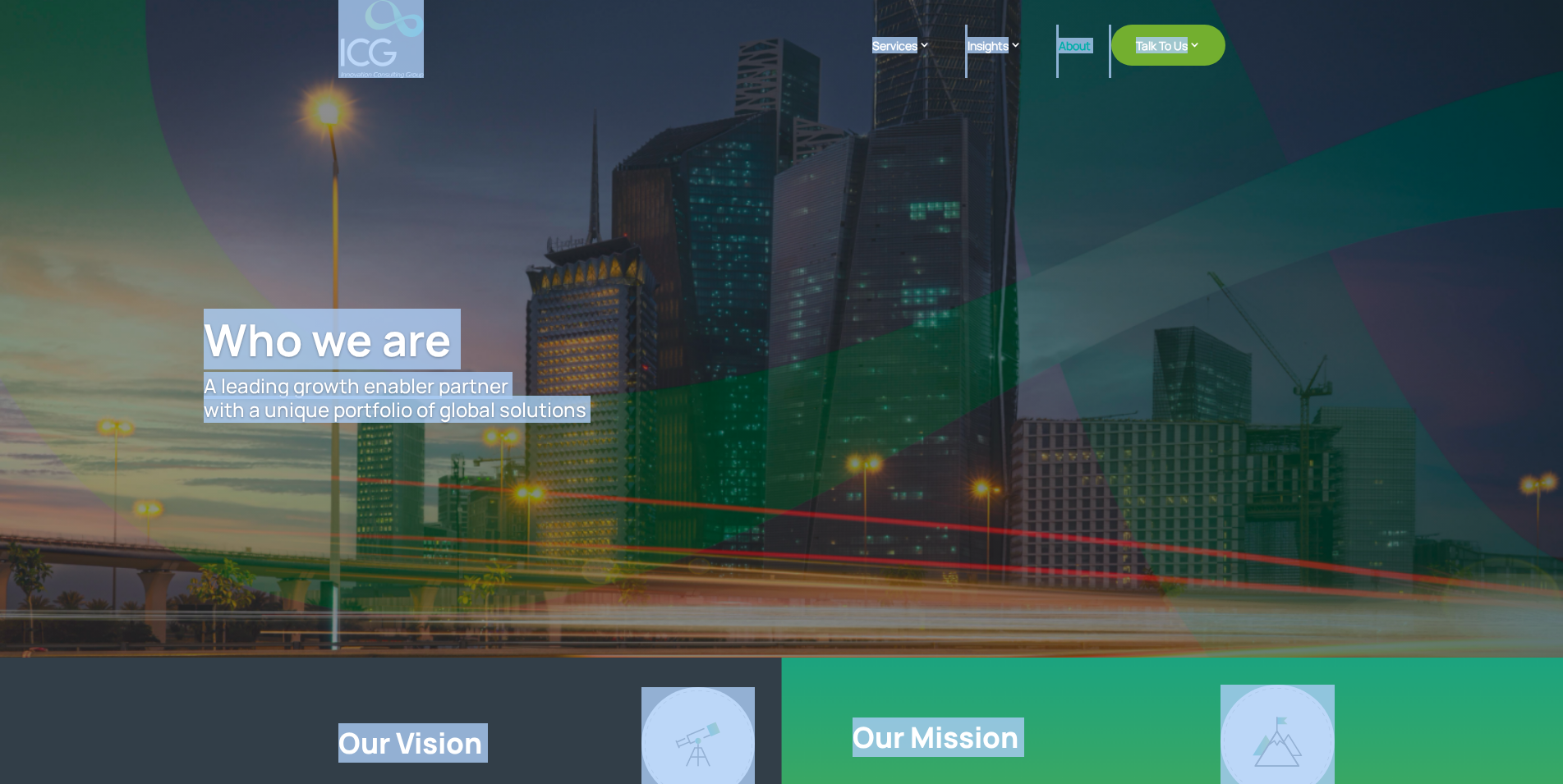
drag, startPoint x: 319, startPoint y: 44, endPoint x: 1349, endPoint y: 740, distance: 1243.1
click at [1349, 740] on div at bounding box center [1406, 744] width 372 height 118
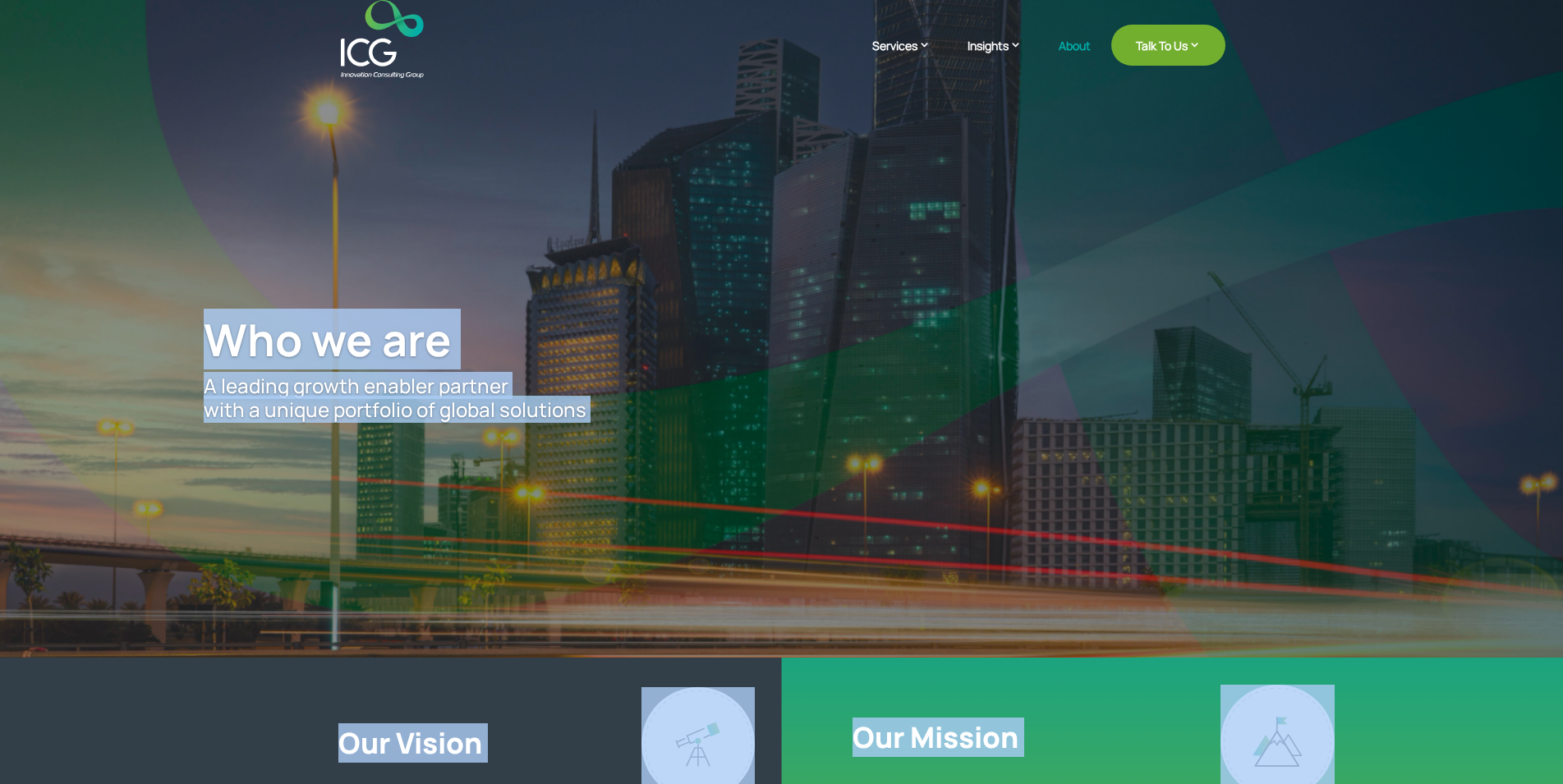
drag, startPoint x: 1349, startPoint y: 740, endPoint x: 294, endPoint y: 42, distance: 1265.0
click at [294, 42] on header "Services Enterprise Transformation Digital Strategy Digital Product Innovation …" at bounding box center [782, 39] width 1563 height 78
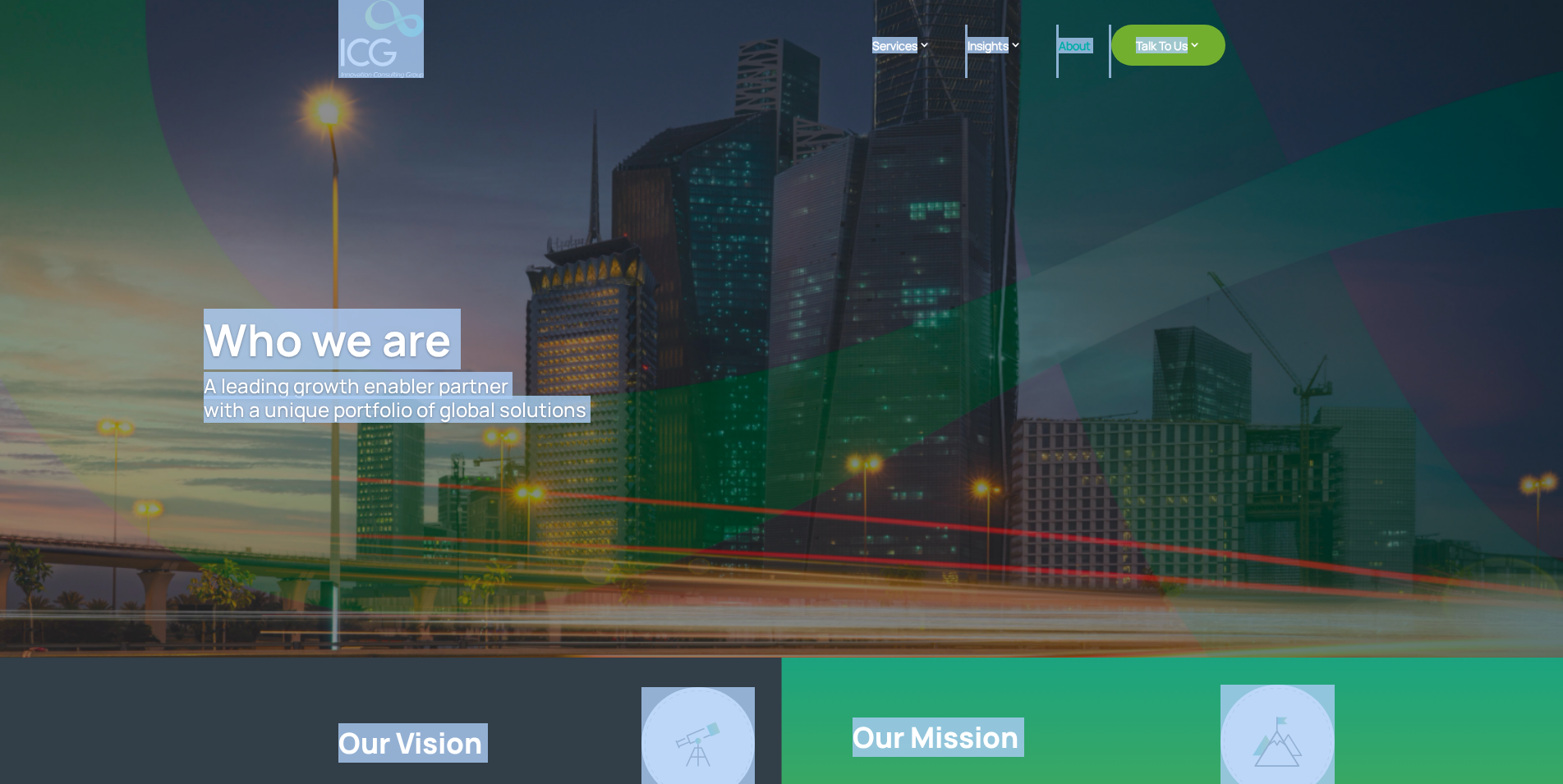
drag, startPoint x: 294, startPoint y: 42, endPoint x: 1424, endPoint y: 774, distance: 1346.4
click at [1424, 774] on div at bounding box center [1406, 744] width 372 height 118
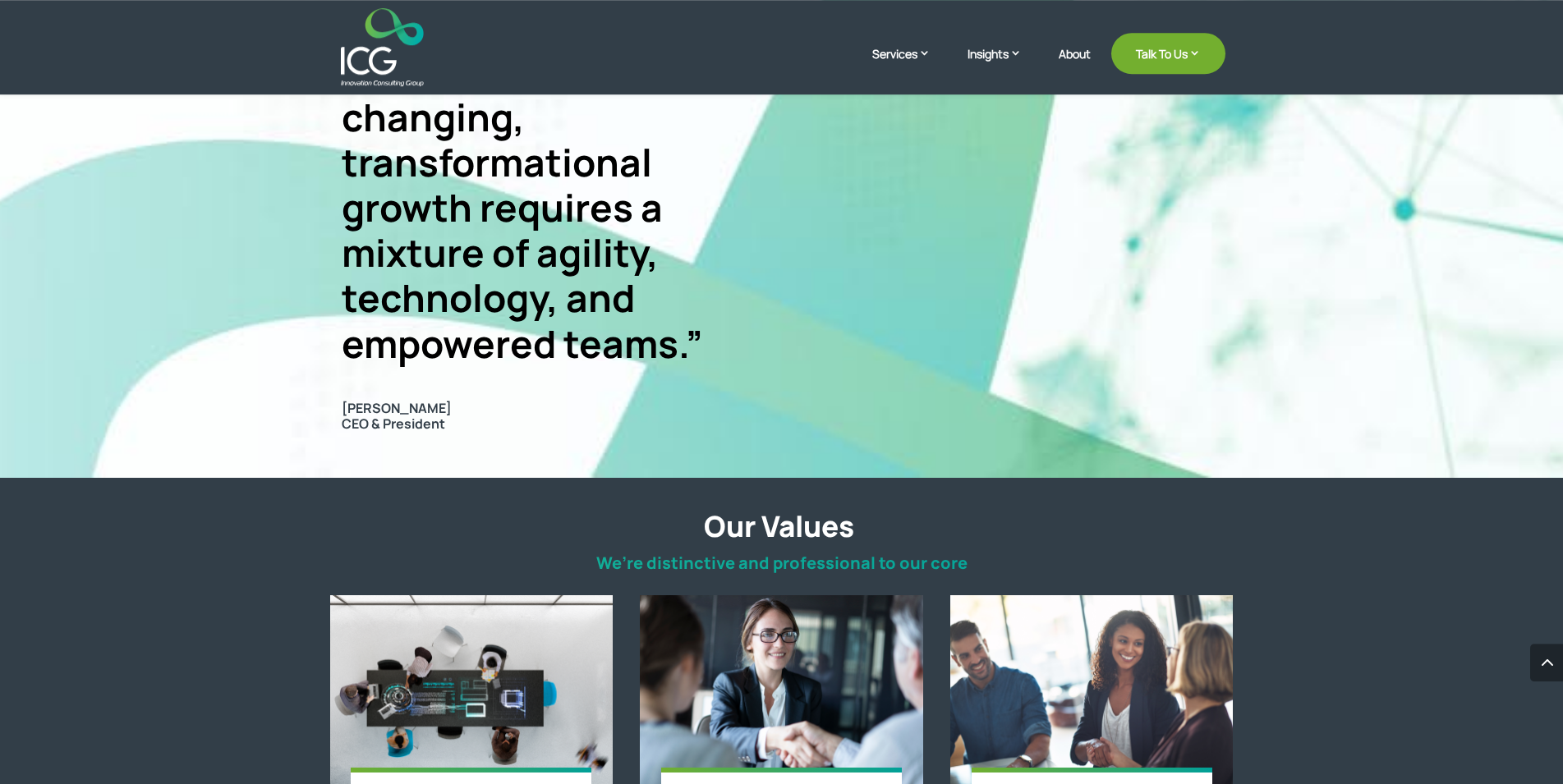
scroll to position [1592, 0]
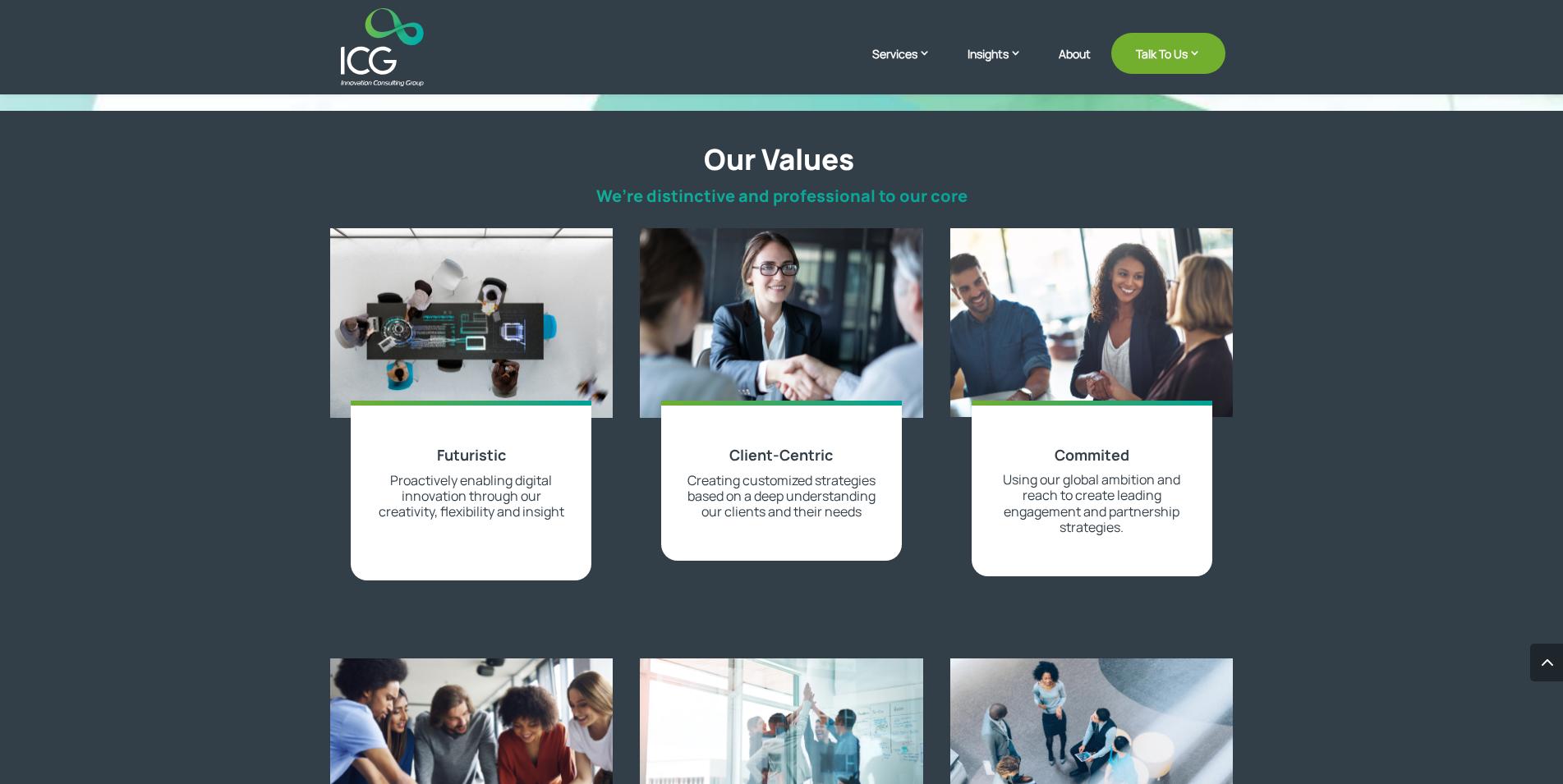
click at [679, 188] on p "We’re distinctive and professional to our core" at bounding box center [782, 196] width 887 height 19
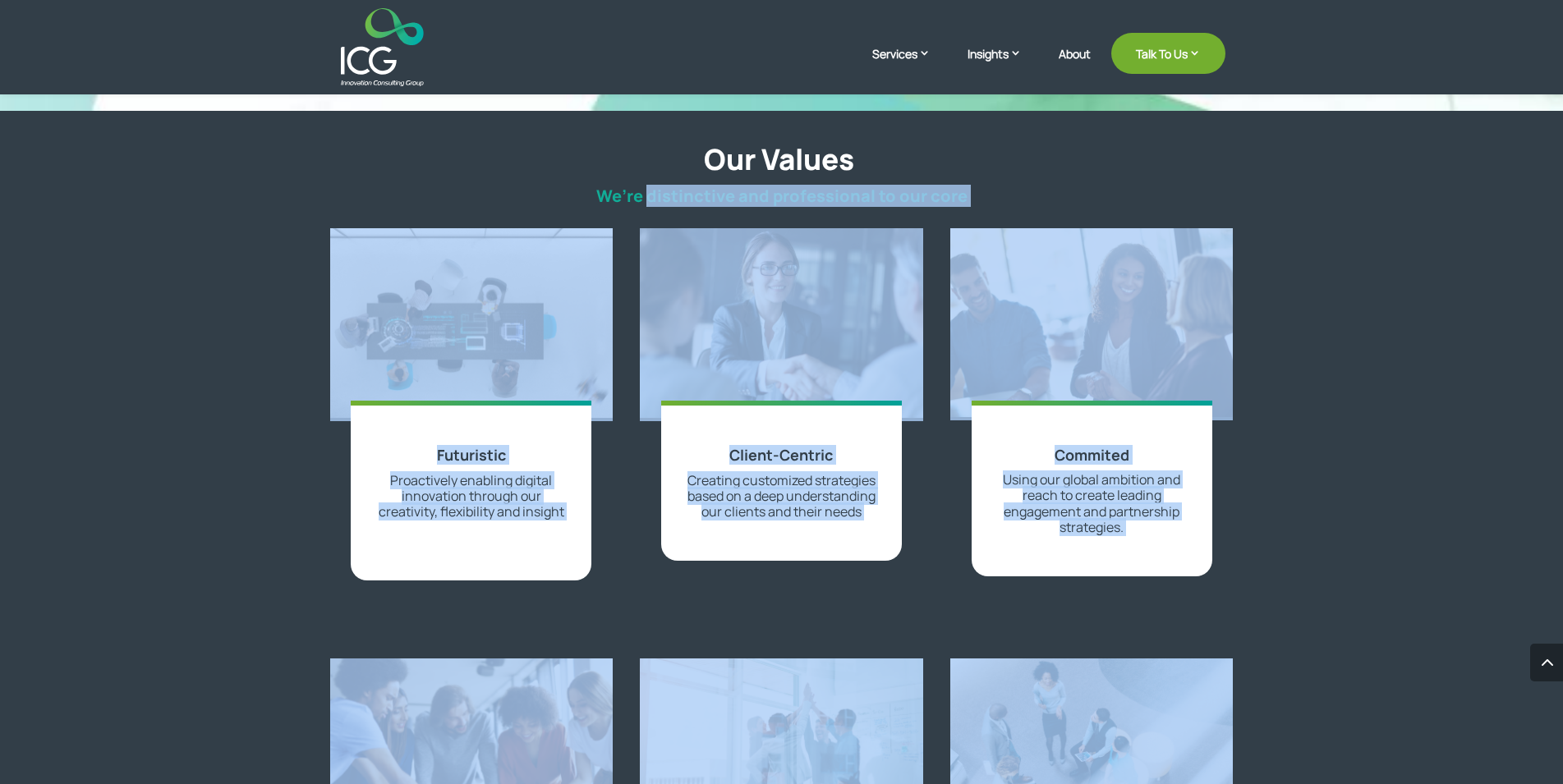
drag, startPoint x: 679, startPoint y: 188, endPoint x: 1044, endPoint y: 686, distance: 617.4
click at [1044, 686] on div "Our Values We’re distinctive and professional to our core Futuristic Proactivel…" at bounding box center [782, 594] width 1563 height 967
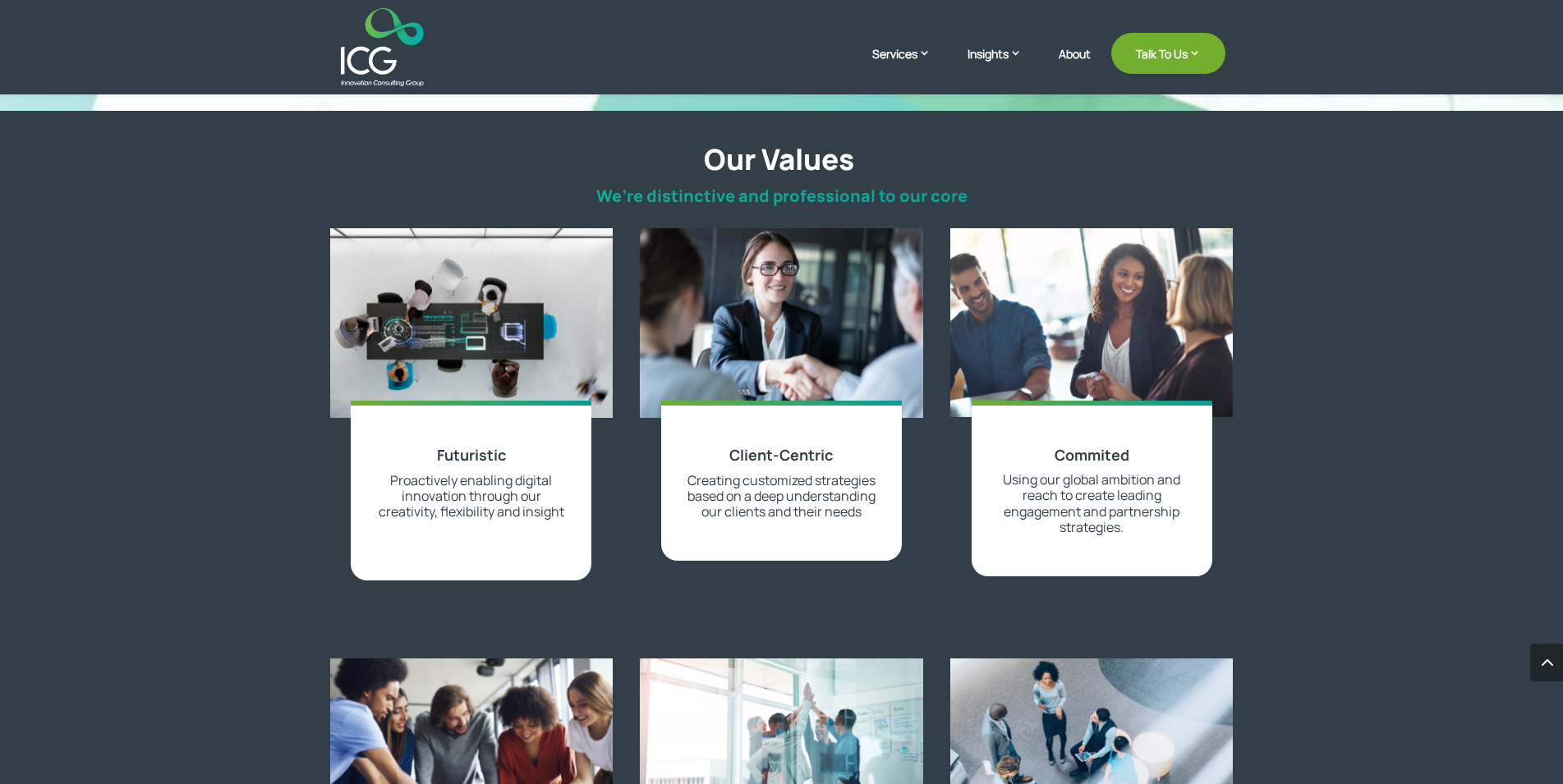
click at [688, 156] on h2 "Our Values" at bounding box center [779, 163] width 893 height 43
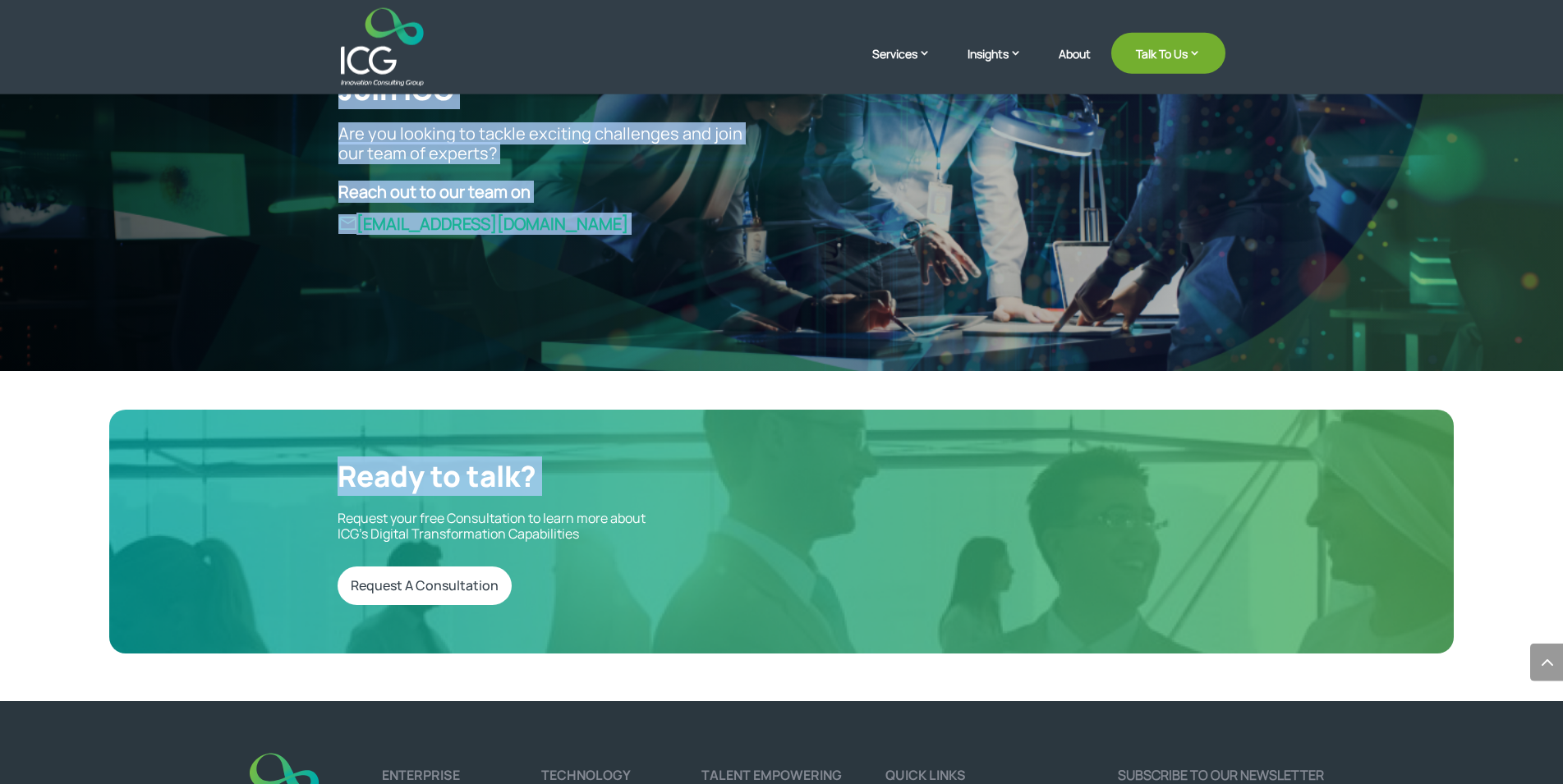
scroll to position [4537, 0]
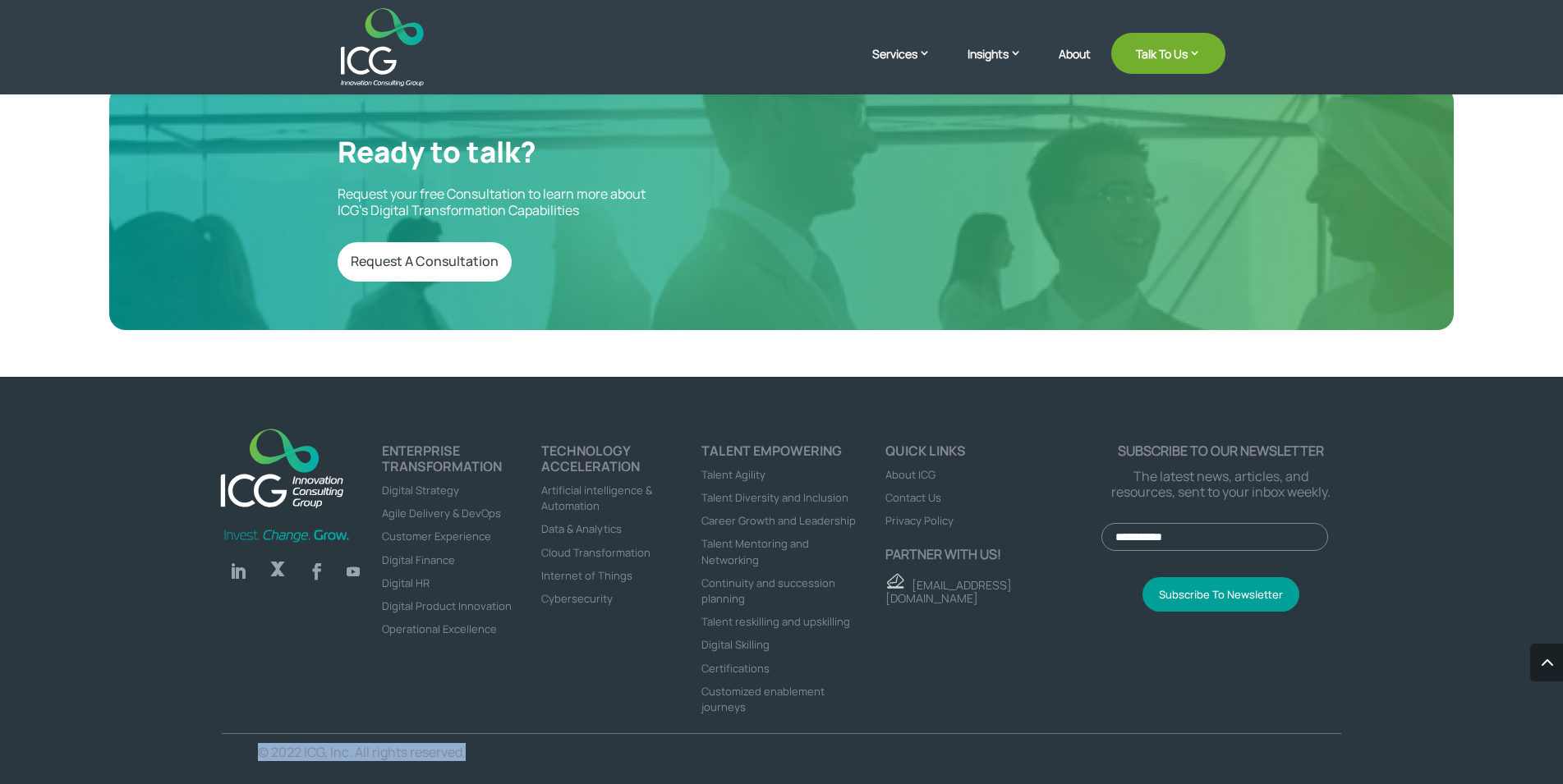
drag, startPoint x: 688, startPoint y: 156, endPoint x: 483, endPoint y: 740, distance: 618.9
click at [483, 744] on p "© 2022 ICG, Inc. All rights reserved." at bounding box center [505, 752] width 494 height 16
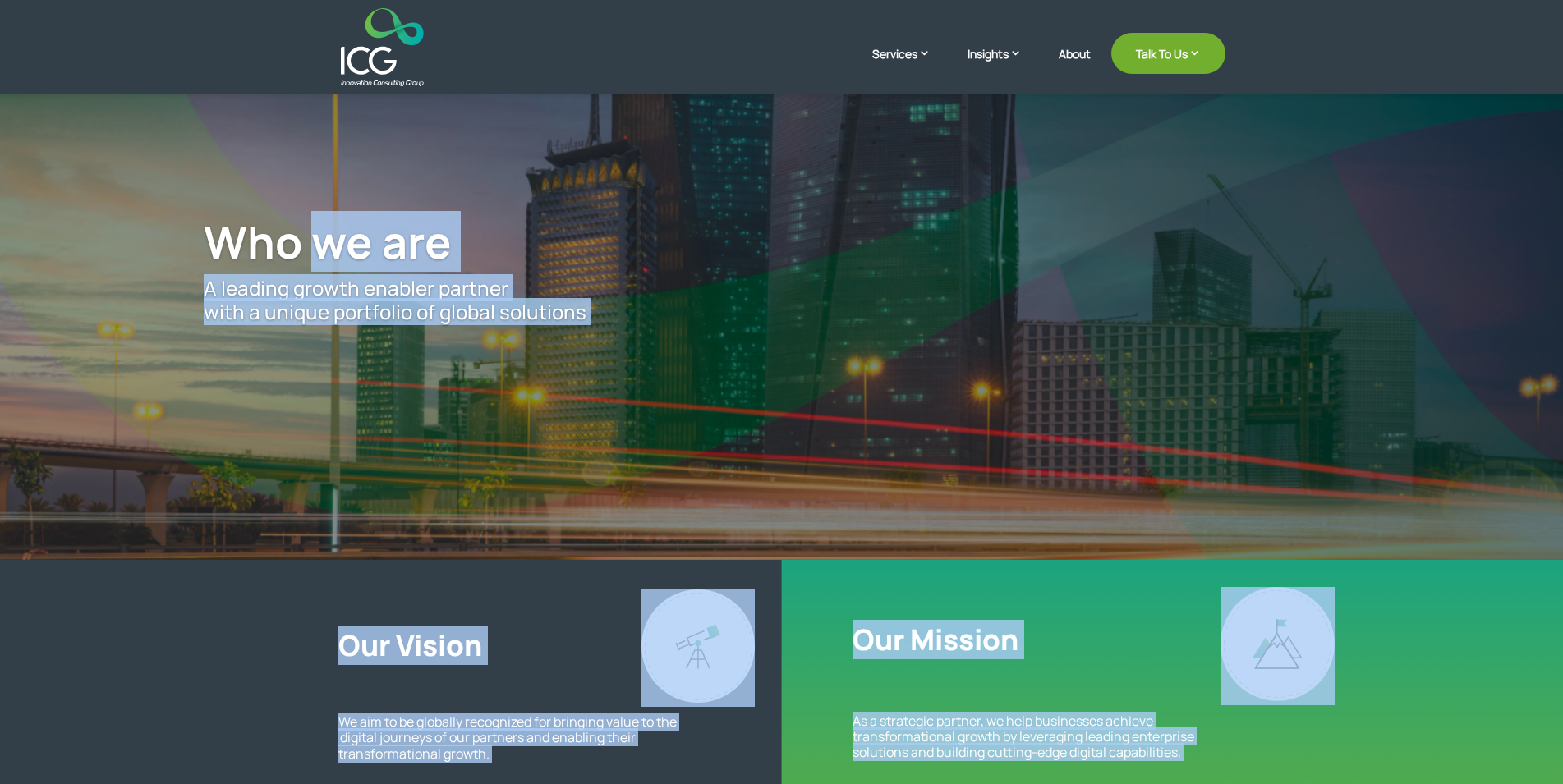
scroll to position [0, 0]
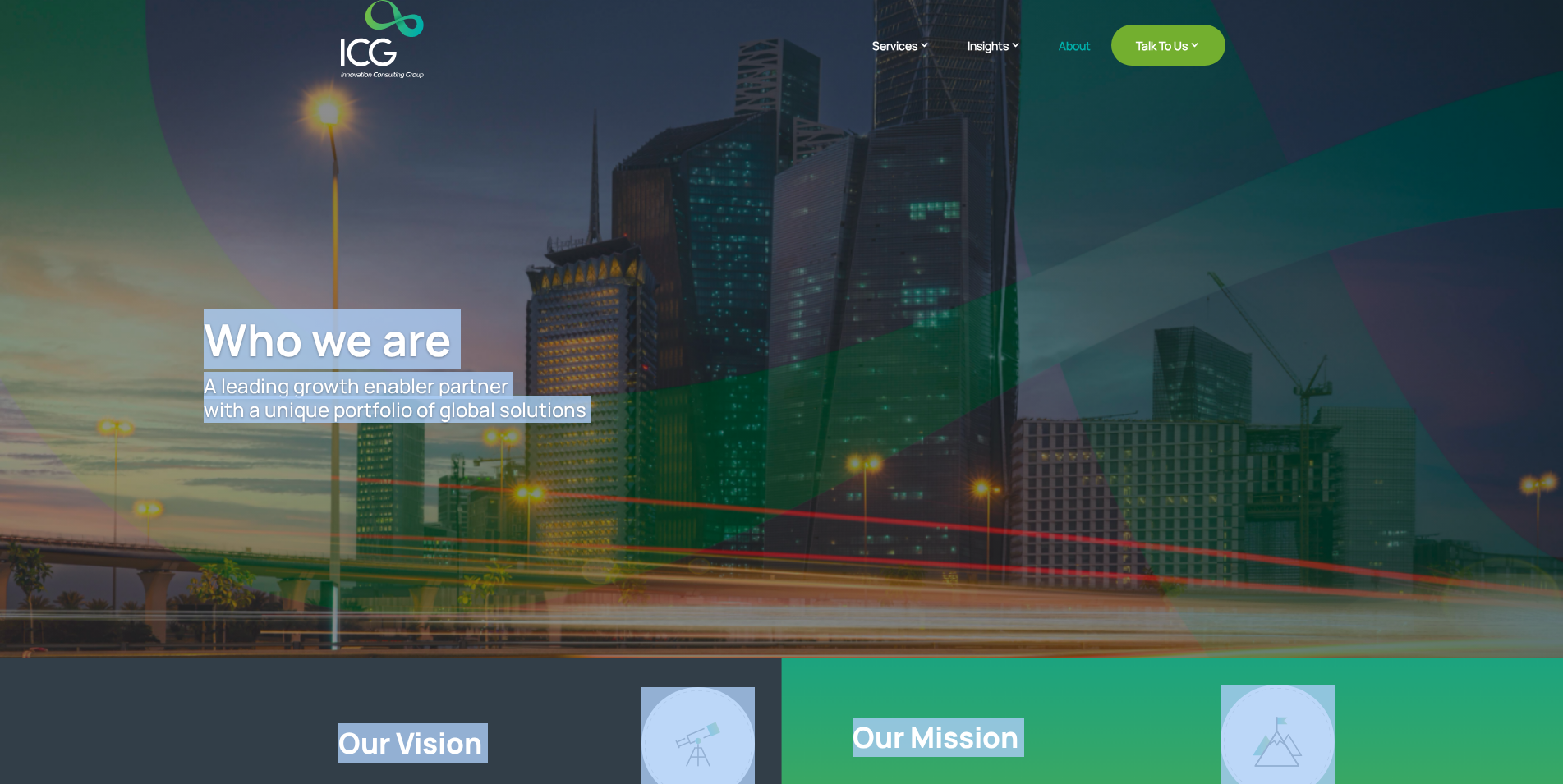
drag, startPoint x: 483, startPoint y: 740, endPoint x: 185, endPoint y: 246, distance: 576.9
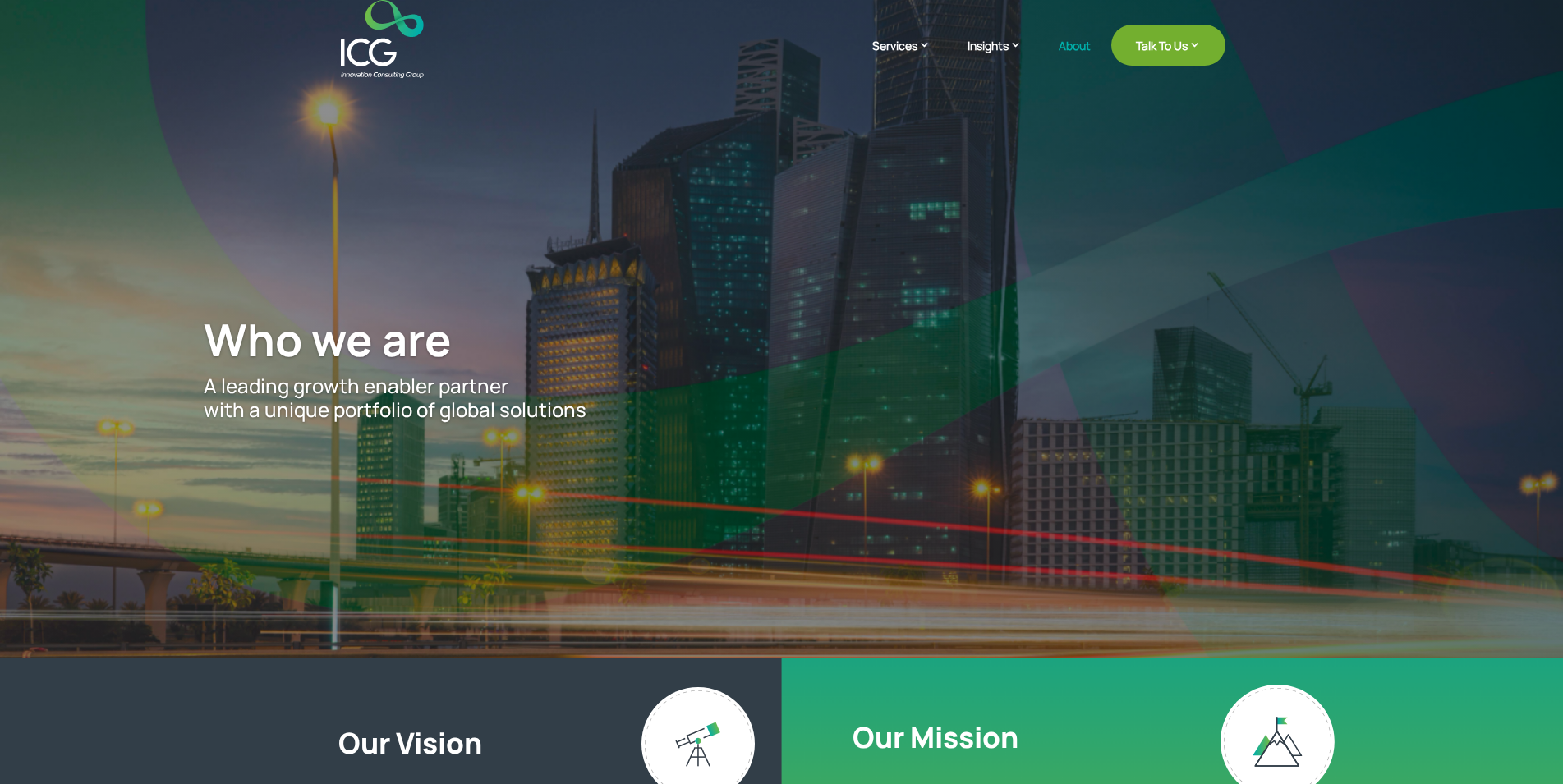
click at [221, 334] on span "Who we are" at bounding box center [328, 338] width 248 height 61
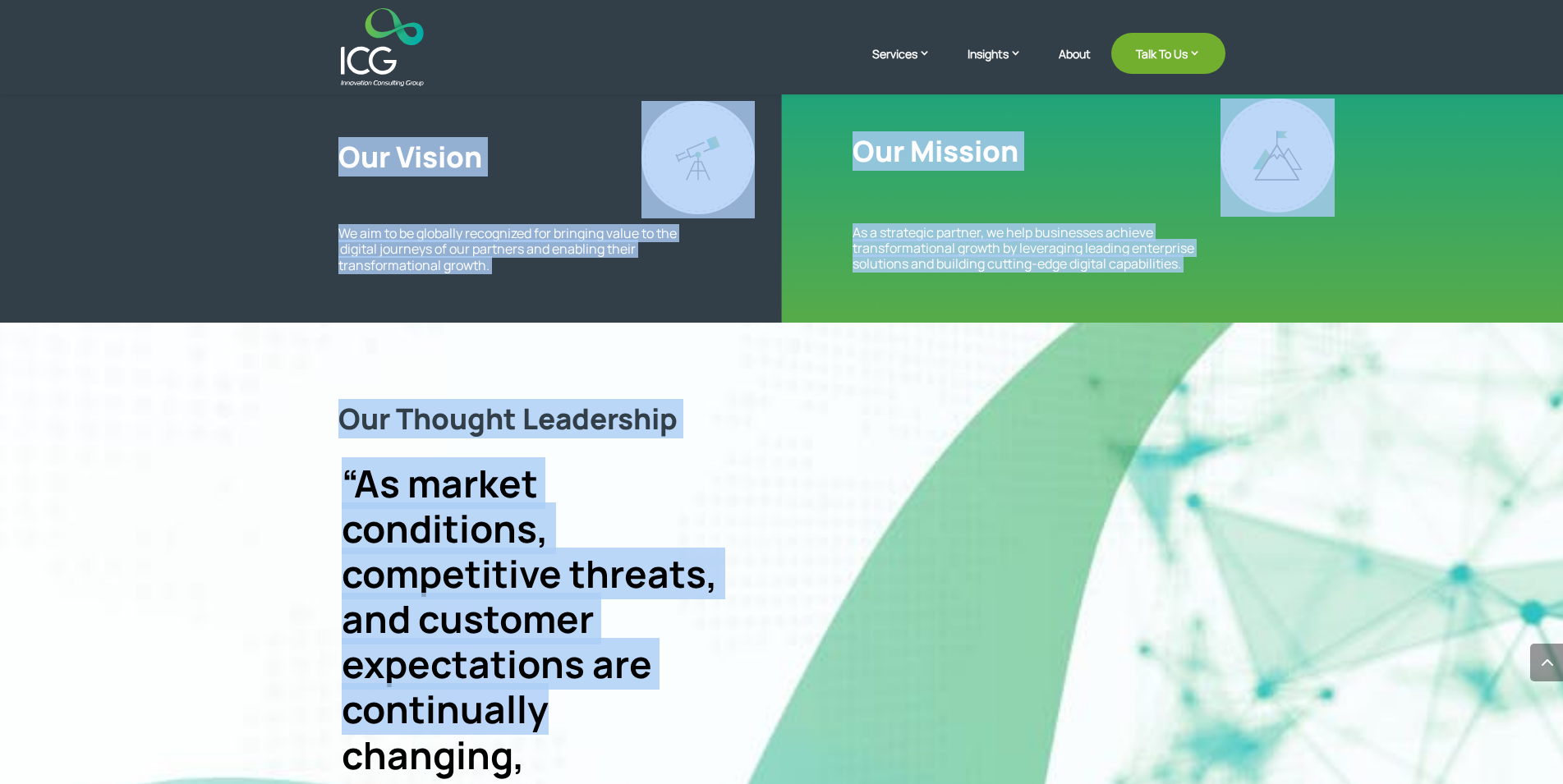
scroll to position [1256, 0]
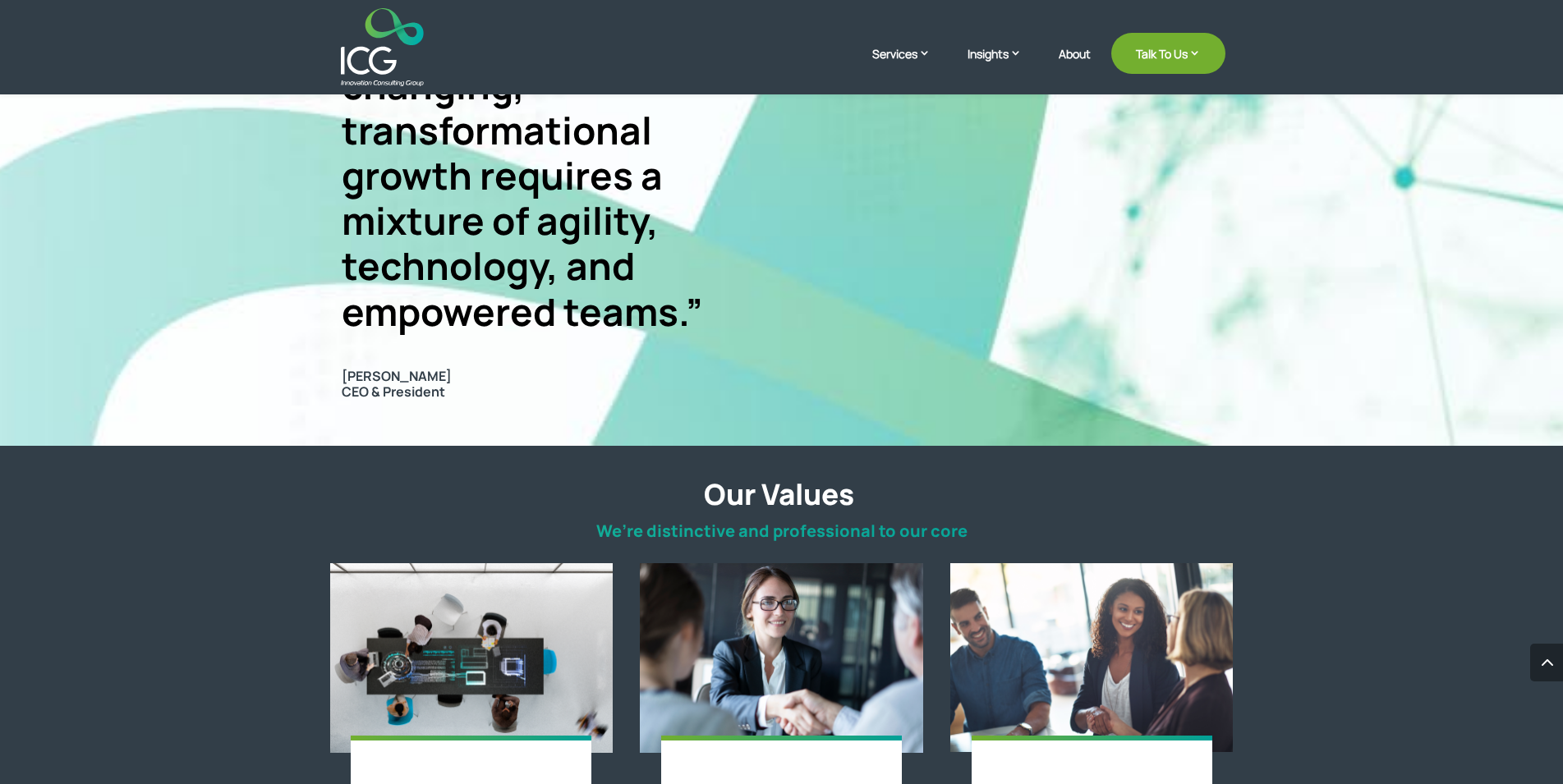
drag, startPoint x: 221, startPoint y: 334, endPoint x: 687, endPoint y: 670, distance: 574.5
click at [687, 670] on img at bounding box center [782, 657] width 283 height 189
click at [969, 545] on div "Futuristic Proactively enabling digital innovation through our creativity, flex…" at bounding box center [782, 757] width 904 height 431
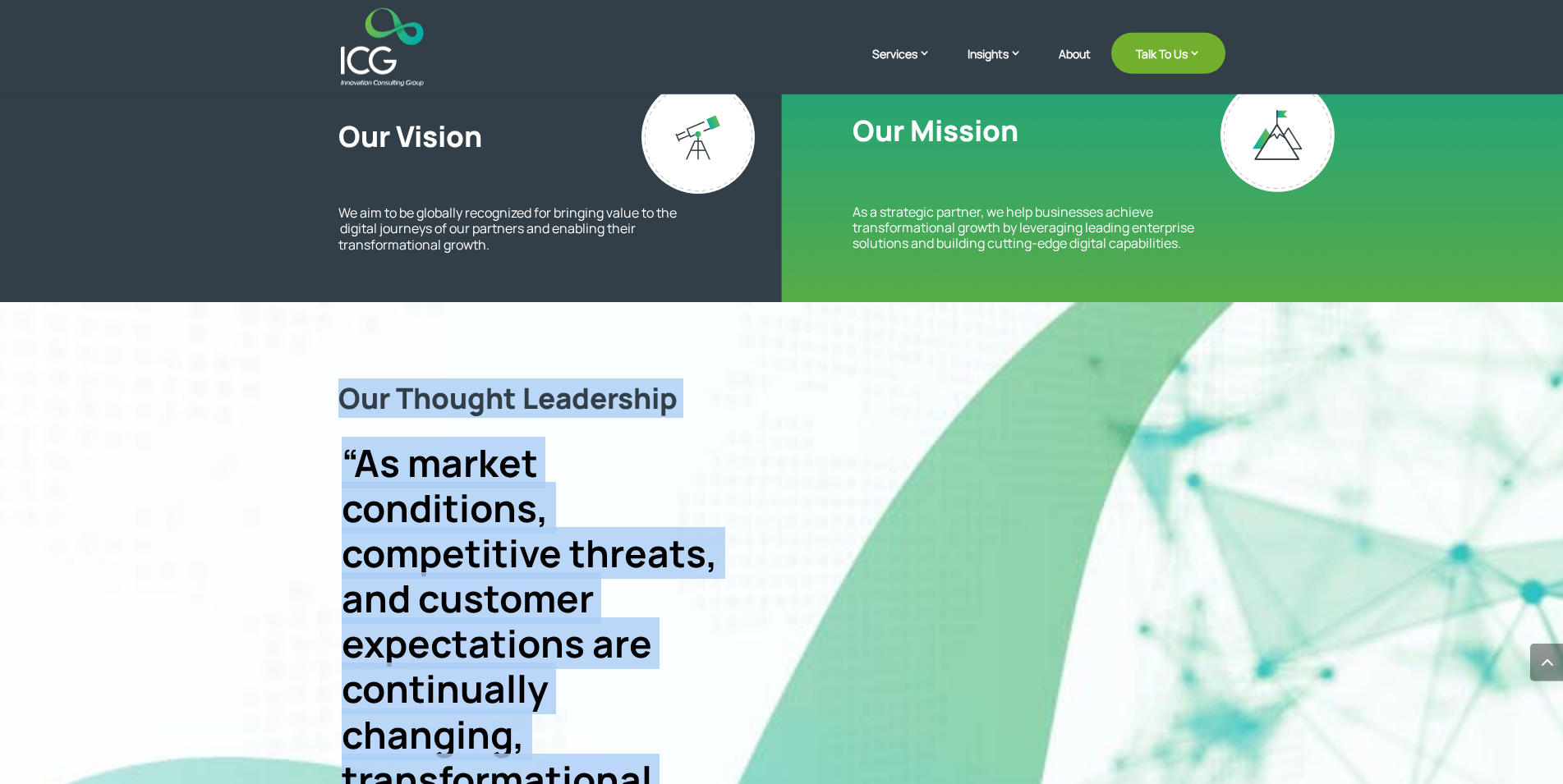
scroll to position [591, 0]
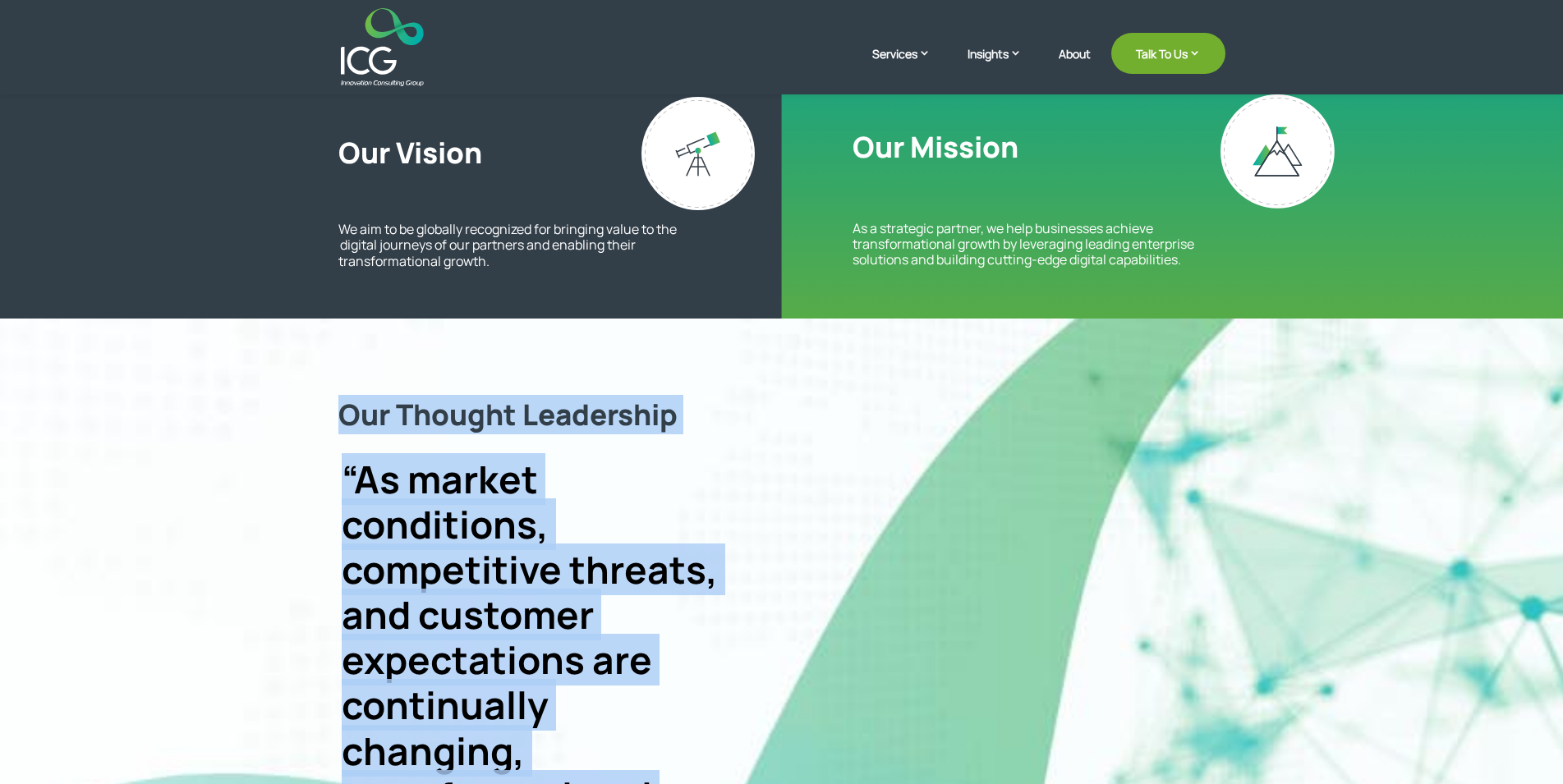
drag, startPoint x: 969, startPoint y: 545, endPoint x: 290, endPoint y: 242, distance: 743.5
click at [378, 418] on h2 "Our Thought Leadership" at bounding box center [782, 418] width 887 height 43
